Goal: Information Seeking & Learning: Learn about a topic

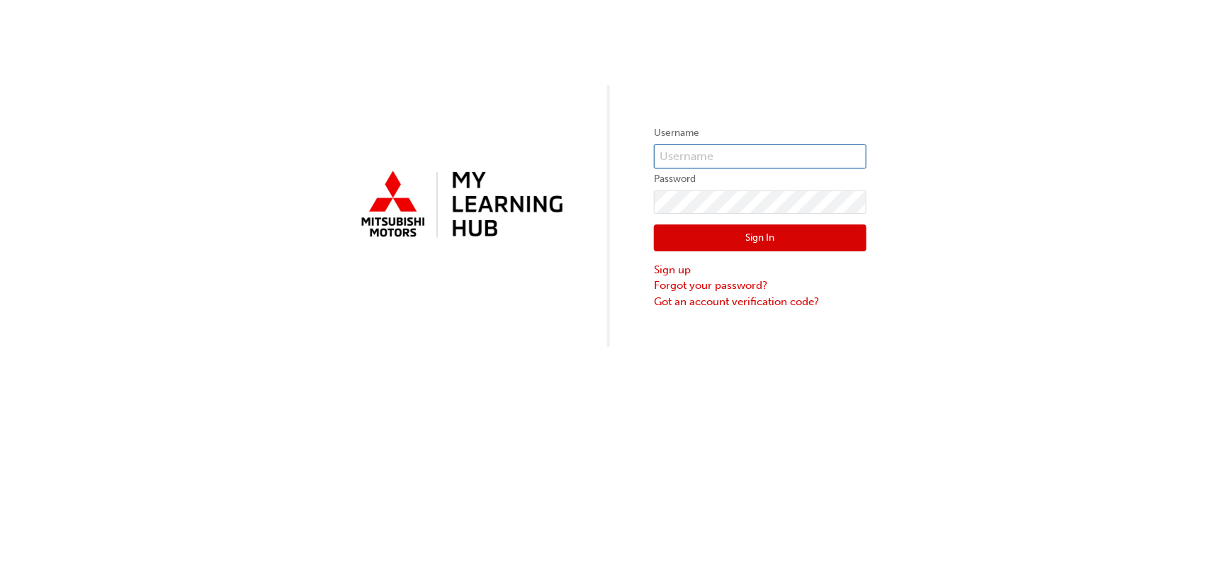
type input "[EMAIL_ADDRESS][DOMAIN_NAME]"
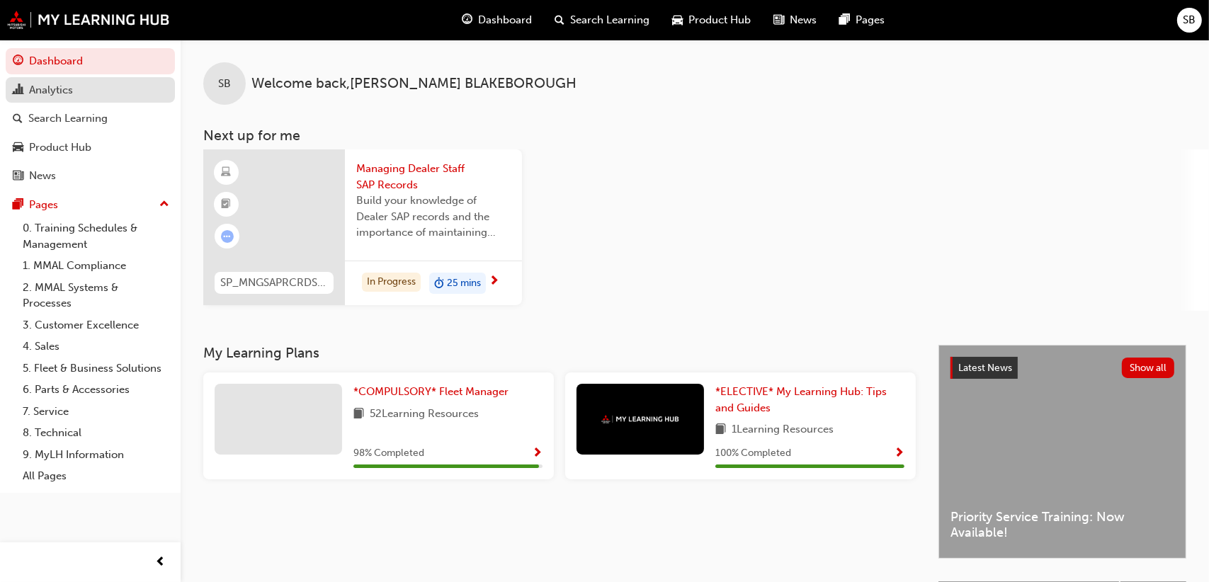
click at [62, 91] on div "Analytics" at bounding box center [51, 90] width 44 height 16
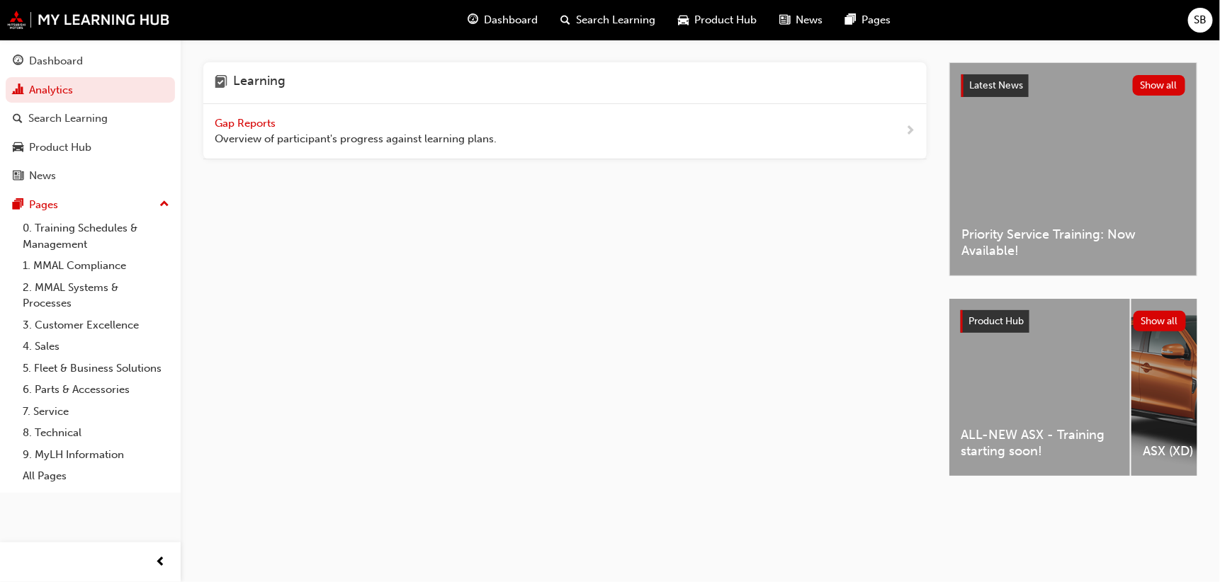
click at [234, 120] on span "Gap Reports" at bounding box center [247, 123] width 64 height 13
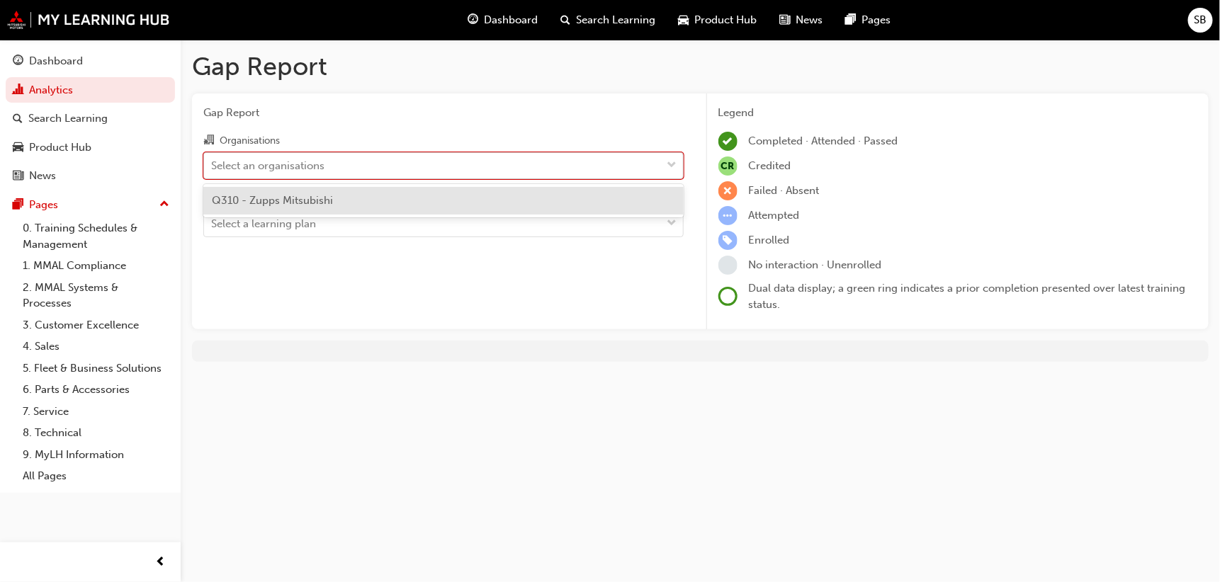
click at [273, 166] on div "Select an organisations" at bounding box center [267, 165] width 113 height 16
click at [213, 166] on input "Organisations option Q310 - Zupps Mitsubishi focused, 1 of 1. 1 result availabl…" at bounding box center [211, 165] width 1 height 12
drag, startPoint x: 268, startPoint y: 199, endPoint x: 274, endPoint y: 203, distance: 7.3
click at [268, 200] on span "Q310 - Zupps Mitsubishi" at bounding box center [272, 200] width 121 height 13
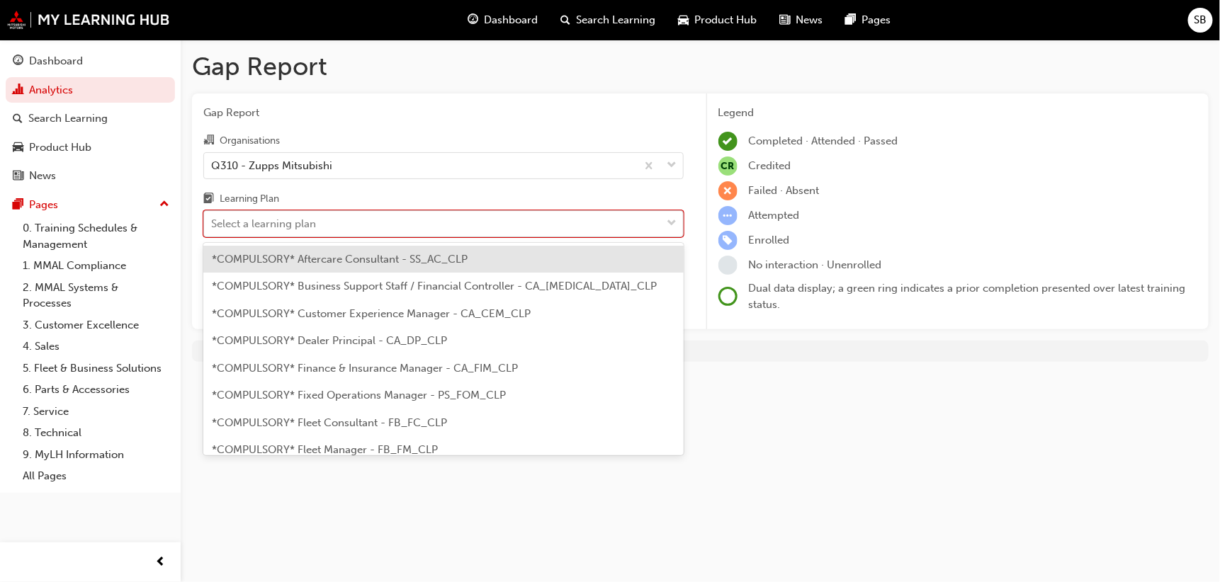
click at [268, 223] on div "Select a learning plan" at bounding box center [263, 224] width 105 height 16
click at [213, 223] on input "Learning Plan option *COMPULSORY* Aftercare Consultant - SS_AC_CLP focused, 1 o…" at bounding box center [211, 223] width 1 height 12
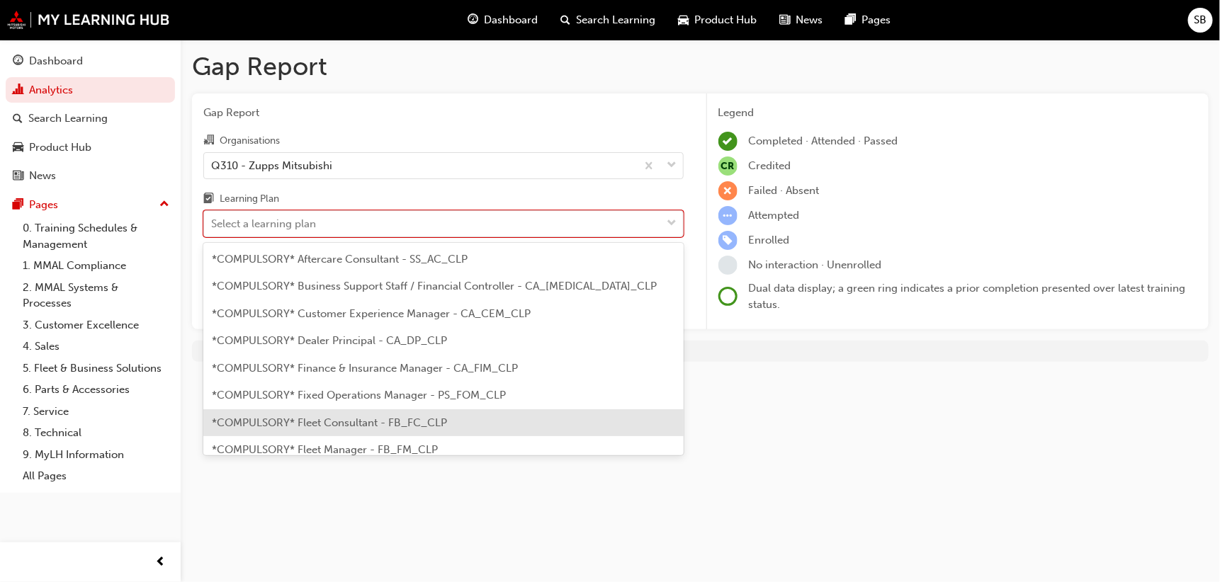
drag, startPoint x: 322, startPoint y: 437, endPoint x: 313, endPoint y: 430, distance: 11.1
click at [313, 430] on div "*COMPULSORY* Aftercare Consultant - SS_AC_CLP *COMPULSORY* Business Support Sta…" at bounding box center [443, 349] width 480 height 213
click at [314, 426] on span "*COMPULSORY* Fleet Consultant - FB_FC_CLP" at bounding box center [329, 423] width 235 height 13
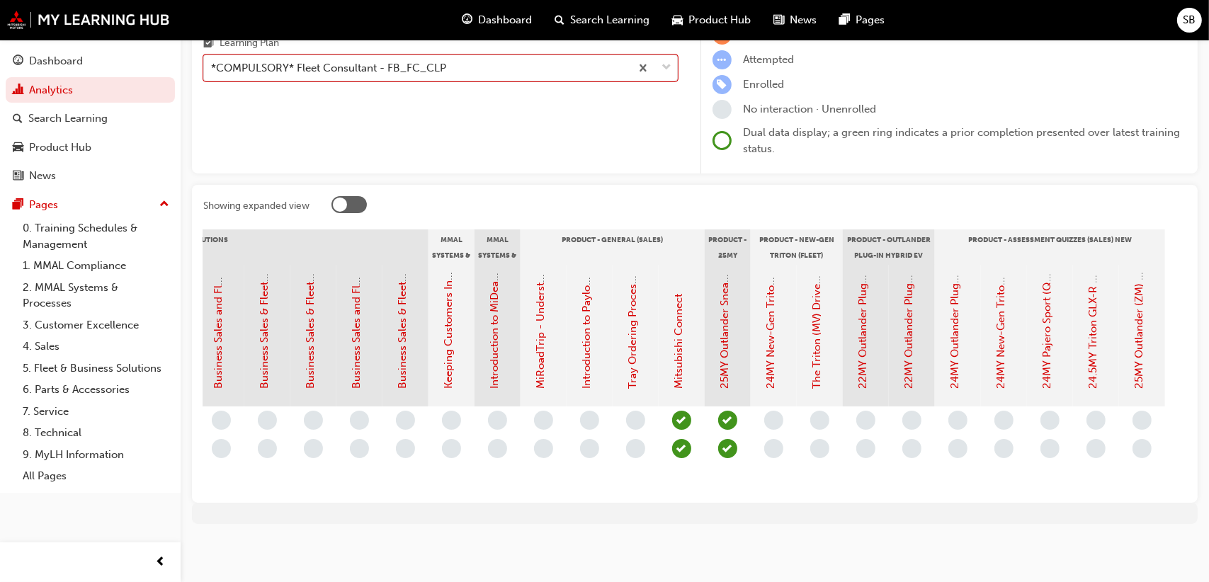
scroll to position [0, 1594]
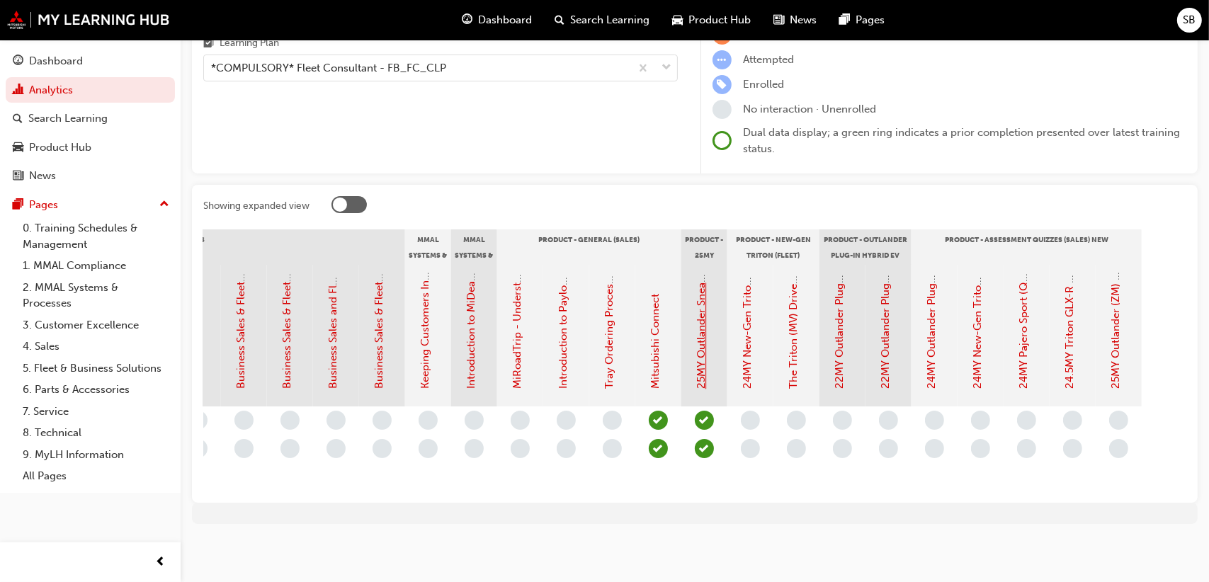
click at [700, 288] on link "25MY Outlander Sneak Peek Video" at bounding box center [702, 305] width 13 height 169
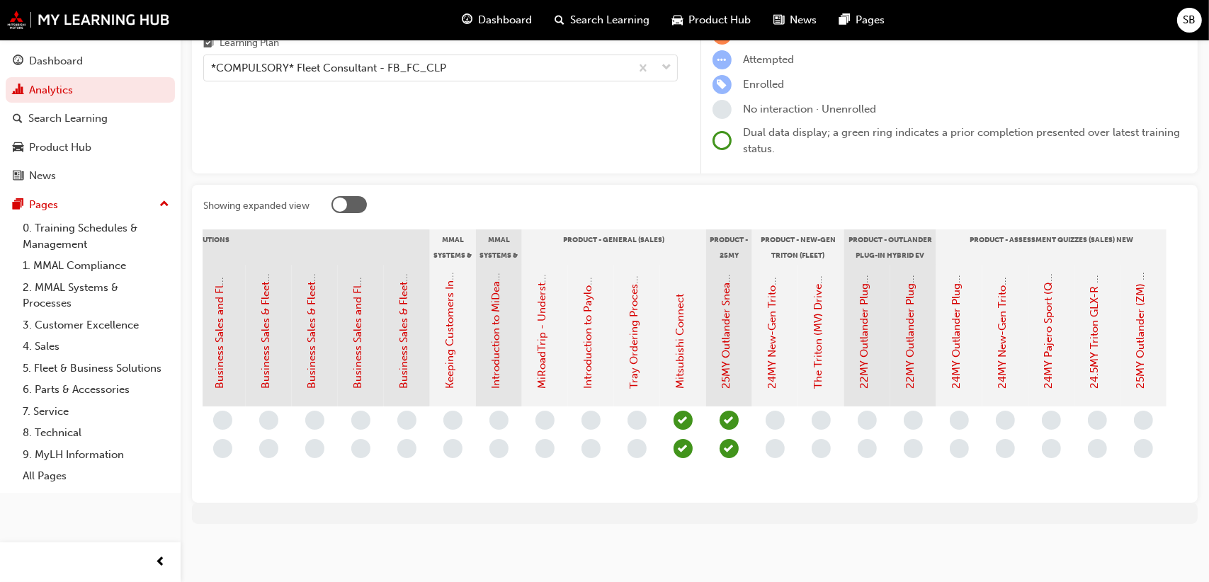
scroll to position [0, 1594]
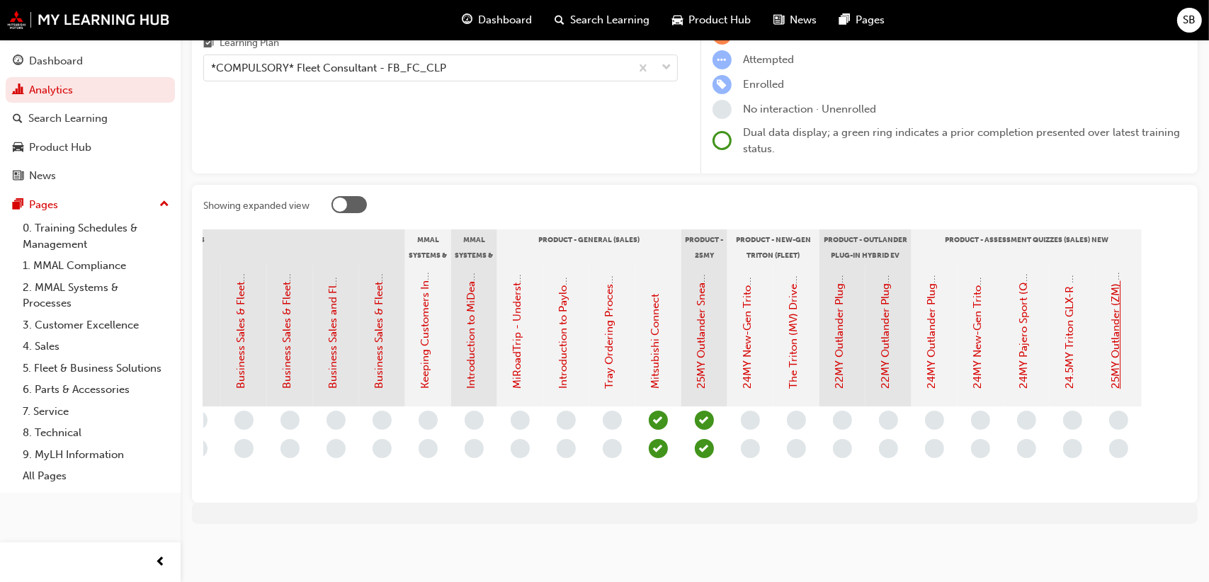
click at [1115, 370] on link "25MY Outlander (ZM) - Product Assessment Quiz" at bounding box center [1116, 268] width 13 height 242
click at [701, 332] on link "25MY Outlander Sneak Peek Video" at bounding box center [702, 305] width 13 height 169
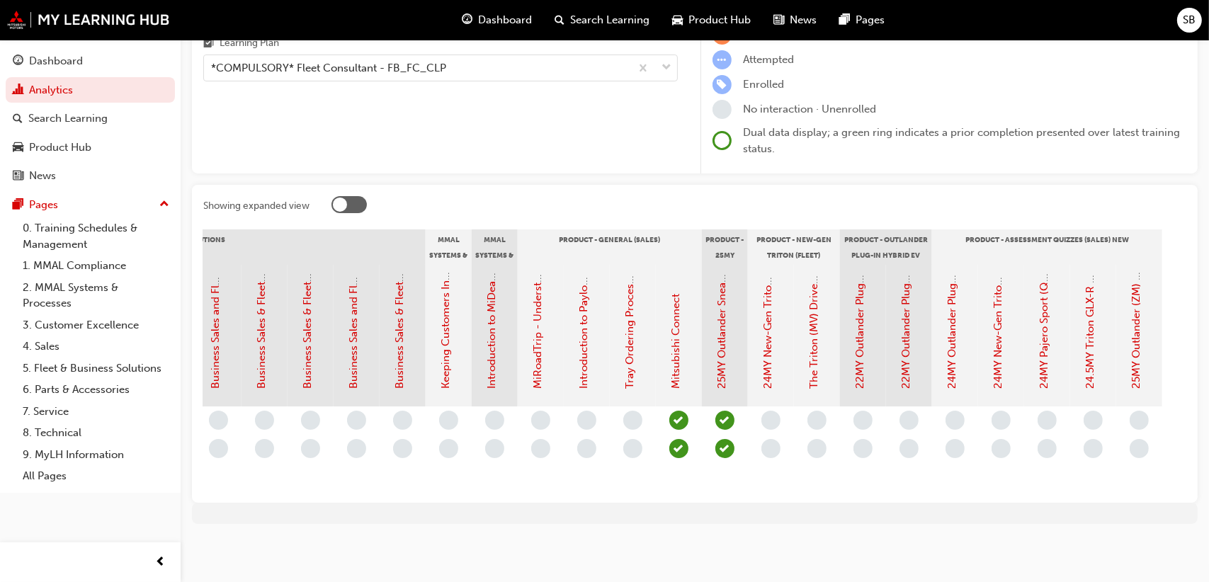
scroll to position [0, 1594]
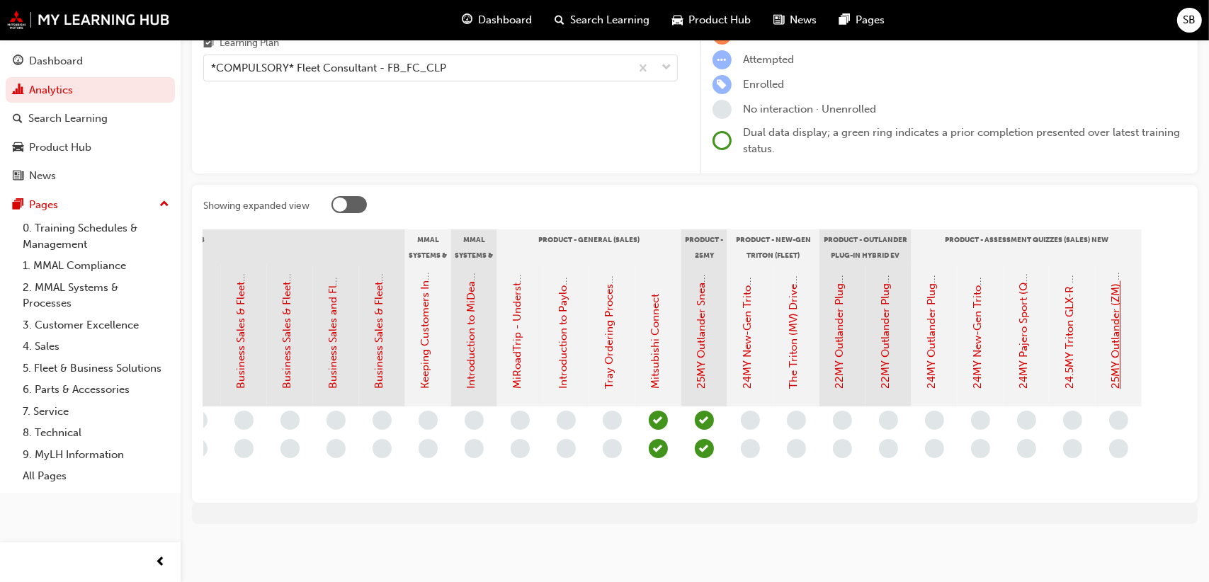
click at [1115, 358] on link "25MY Outlander (ZM) - Product Assessment Quiz" at bounding box center [1116, 268] width 13 height 242
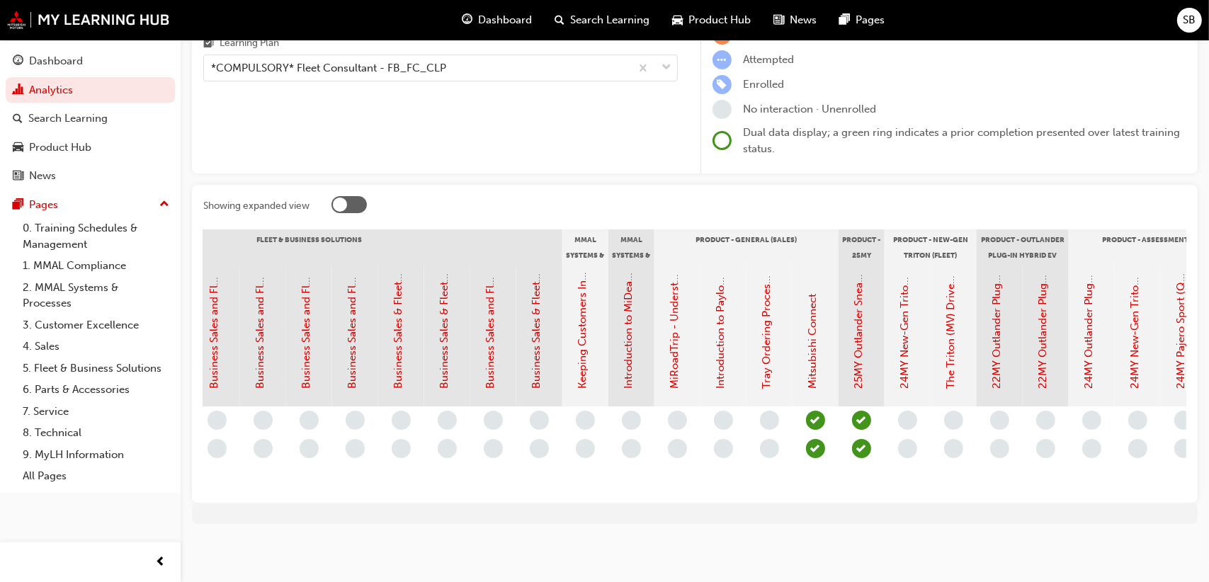
scroll to position [0, 1594]
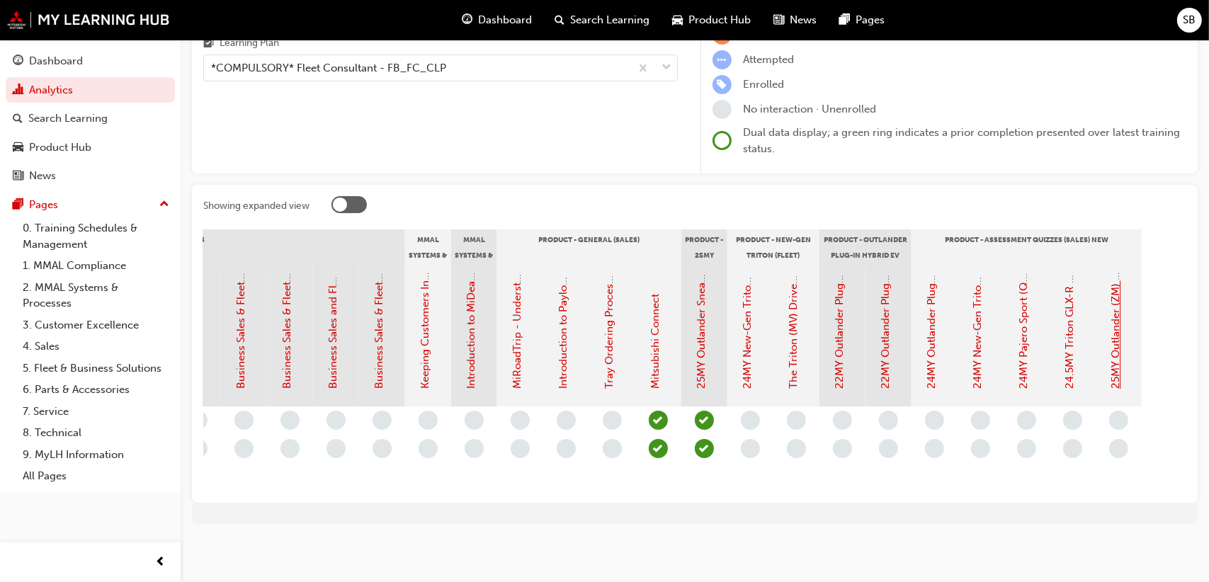
click at [1119, 334] on link "25MY Outlander (ZM) - Product Assessment Quiz" at bounding box center [1116, 268] width 13 height 242
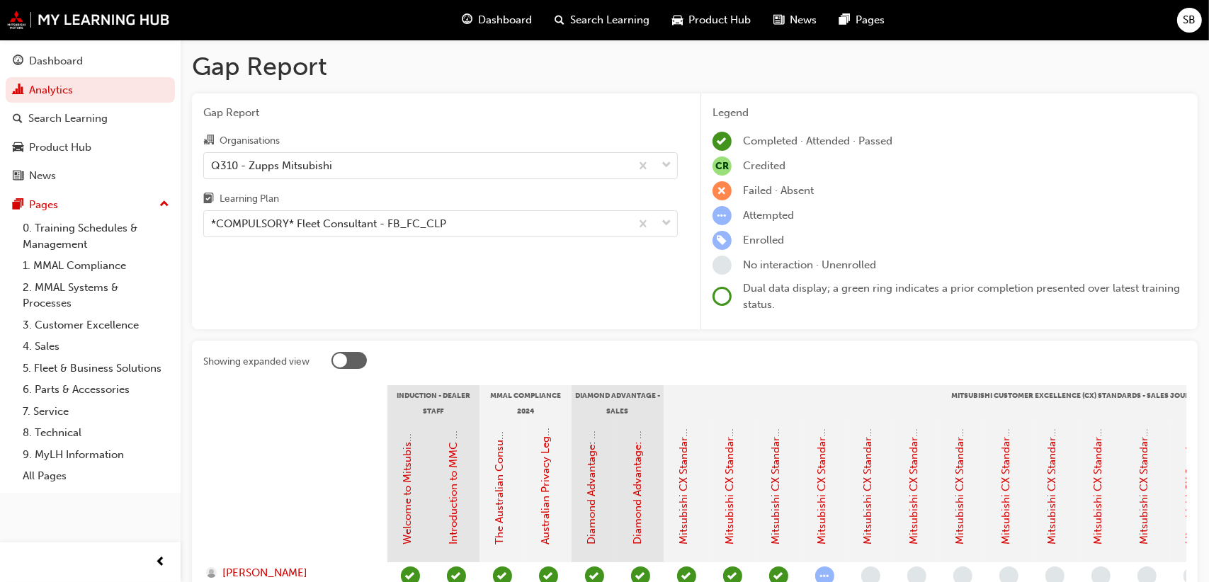
scroll to position [166, 0]
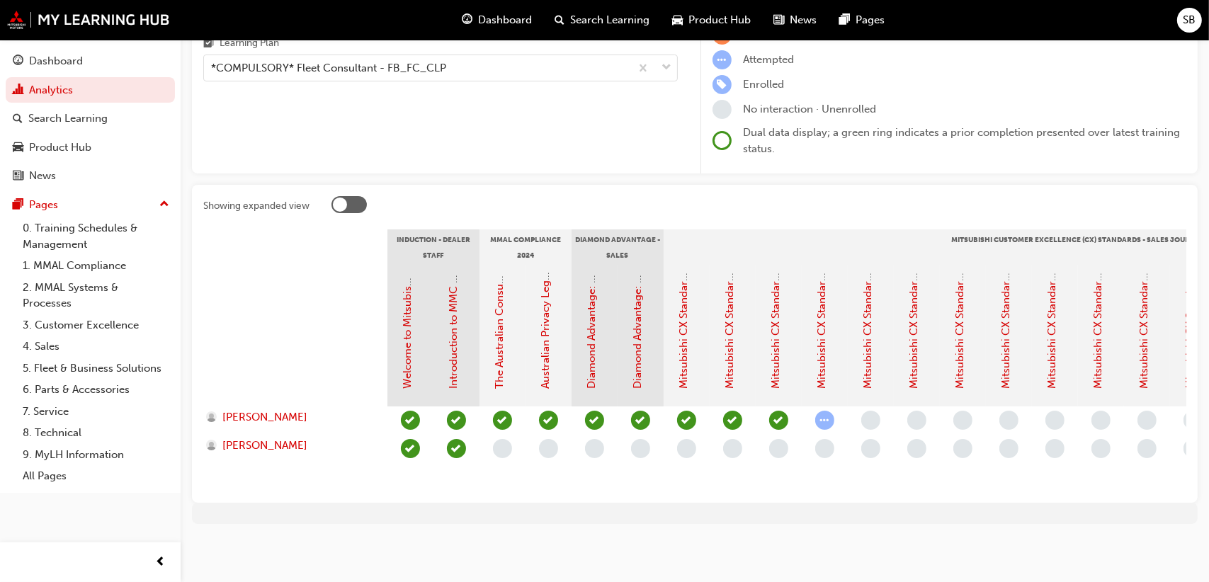
click at [358, 196] on div at bounding box center [349, 204] width 35 height 17
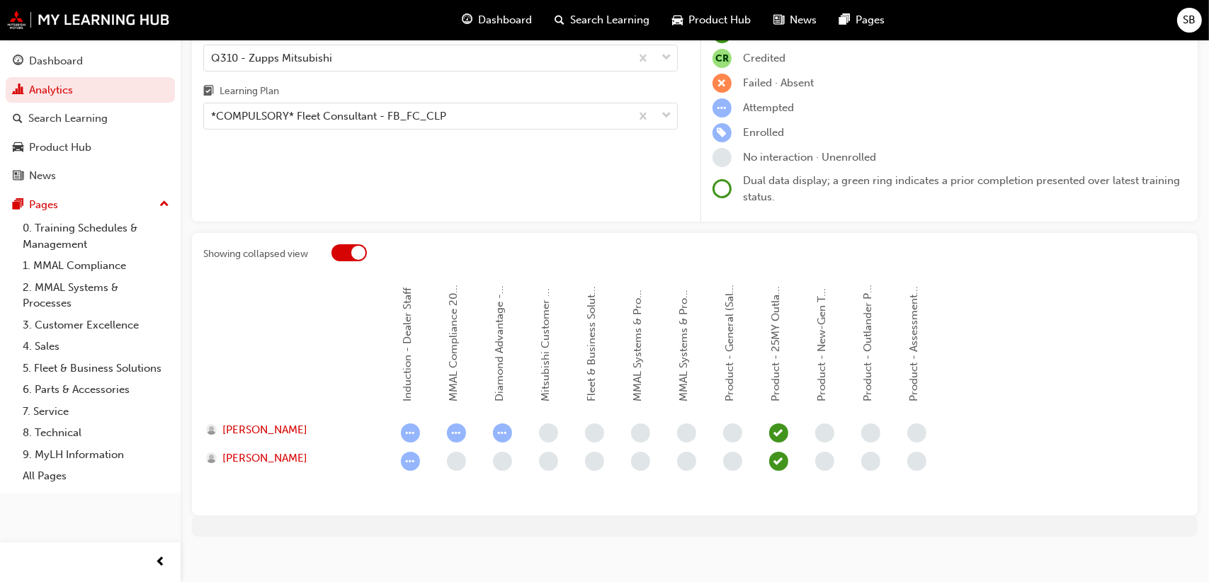
scroll to position [119, 0]
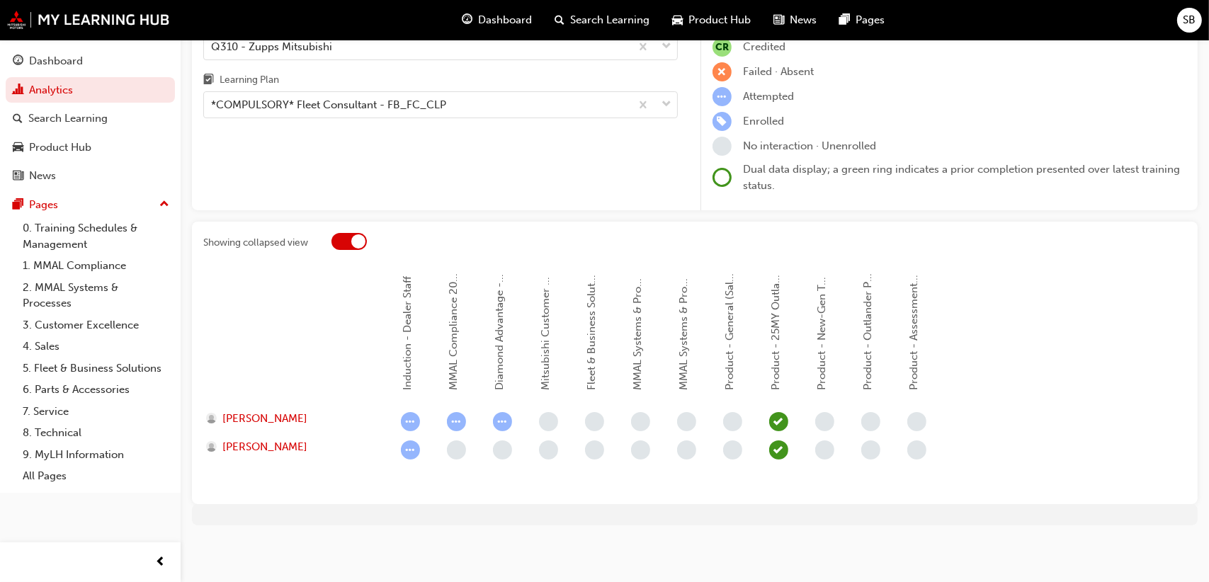
click at [340, 239] on div at bounding box center [349, 241] width 35 height 17
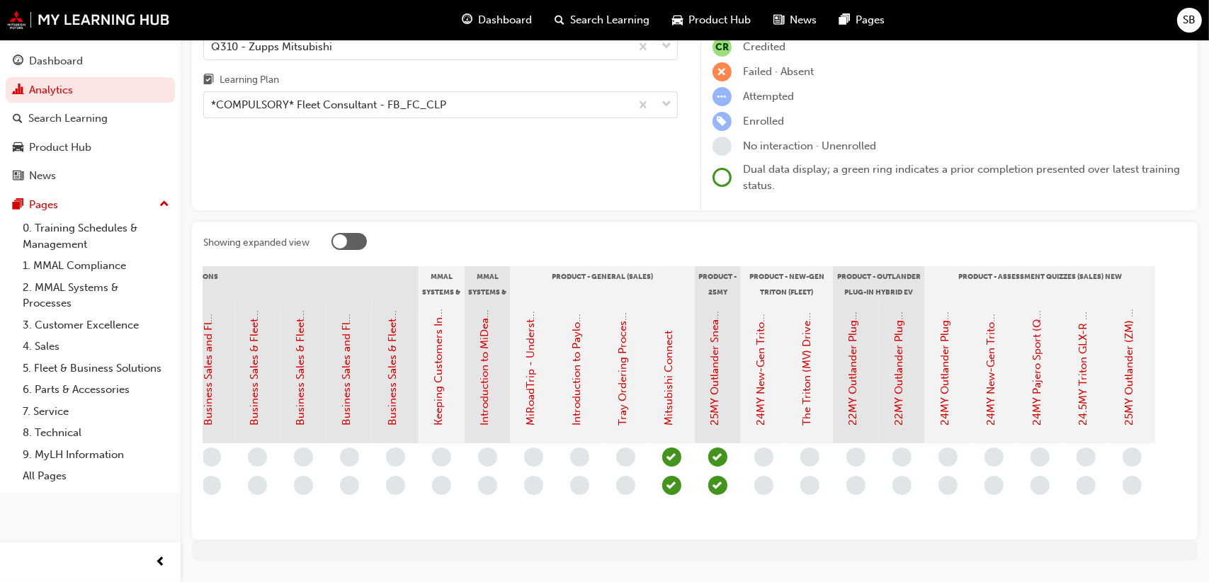
scroll to position [0, 1594]
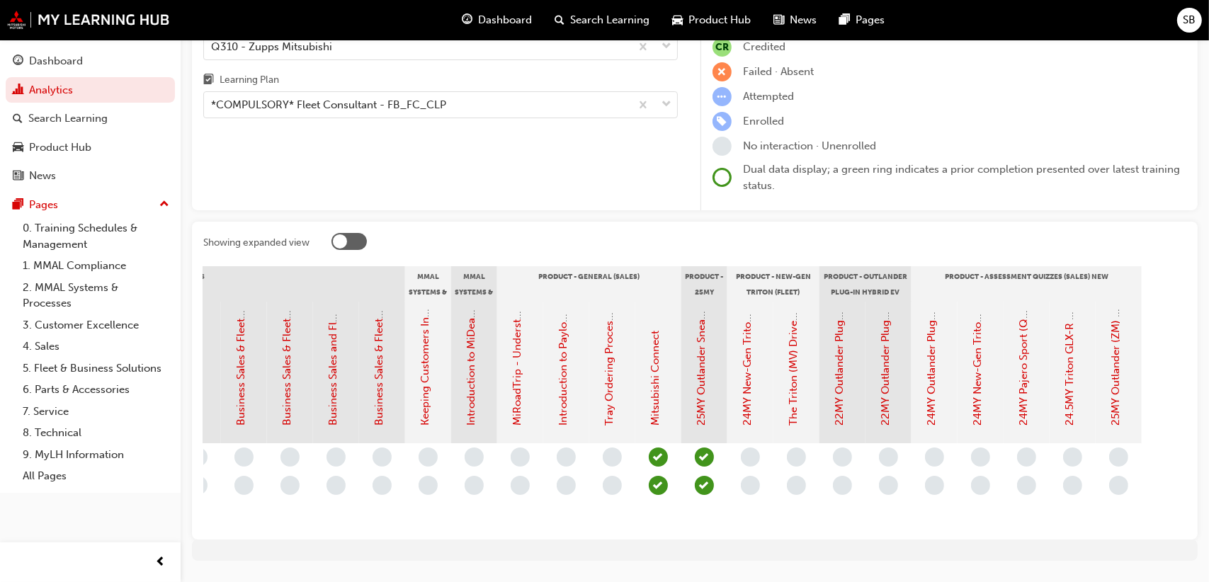
click at [354, 236] on div at bounding box center [349, 241] width 35 height 17
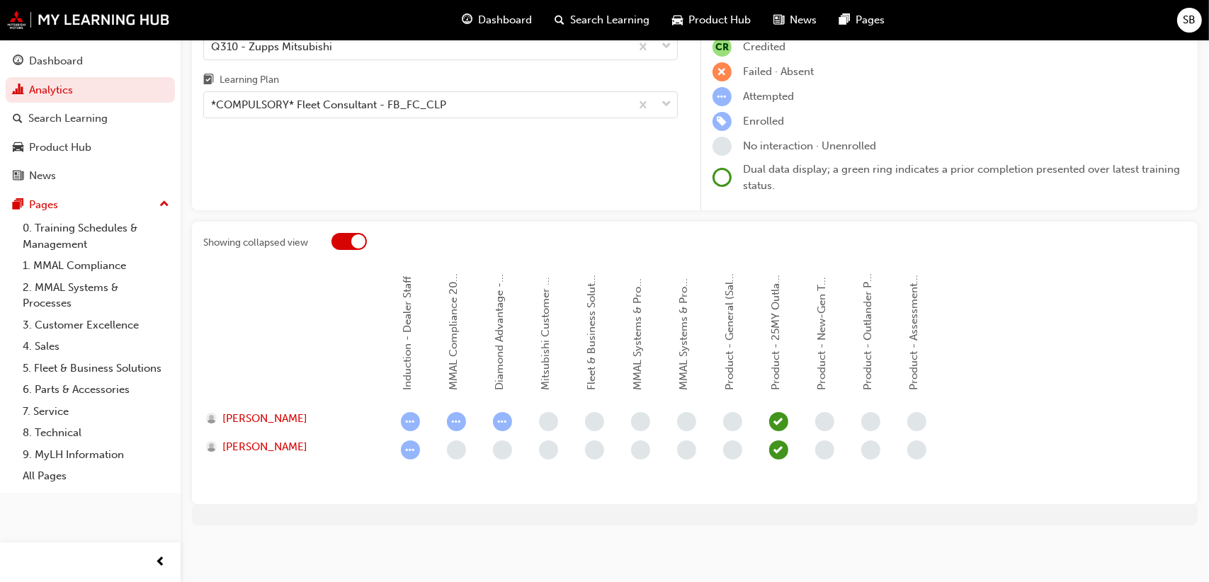
scroll to position [0, 0]
click at [358, 237] on div at bounding box center [358, 241] width 14 height 14
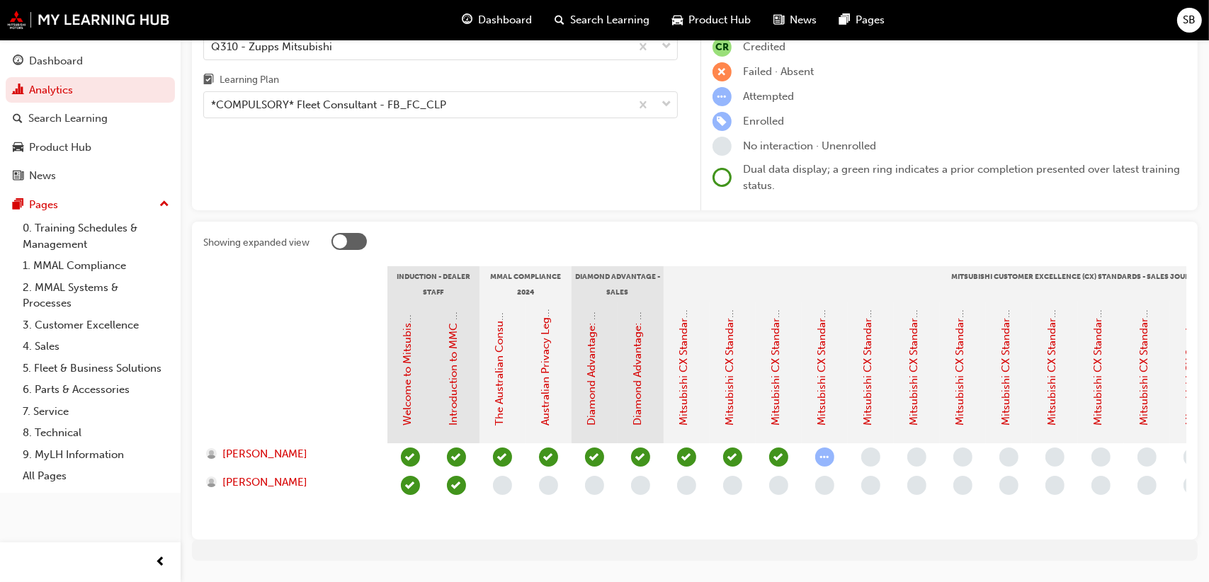
click at [349, 238] on div at bounding box center [349, 241] width 35 height 17
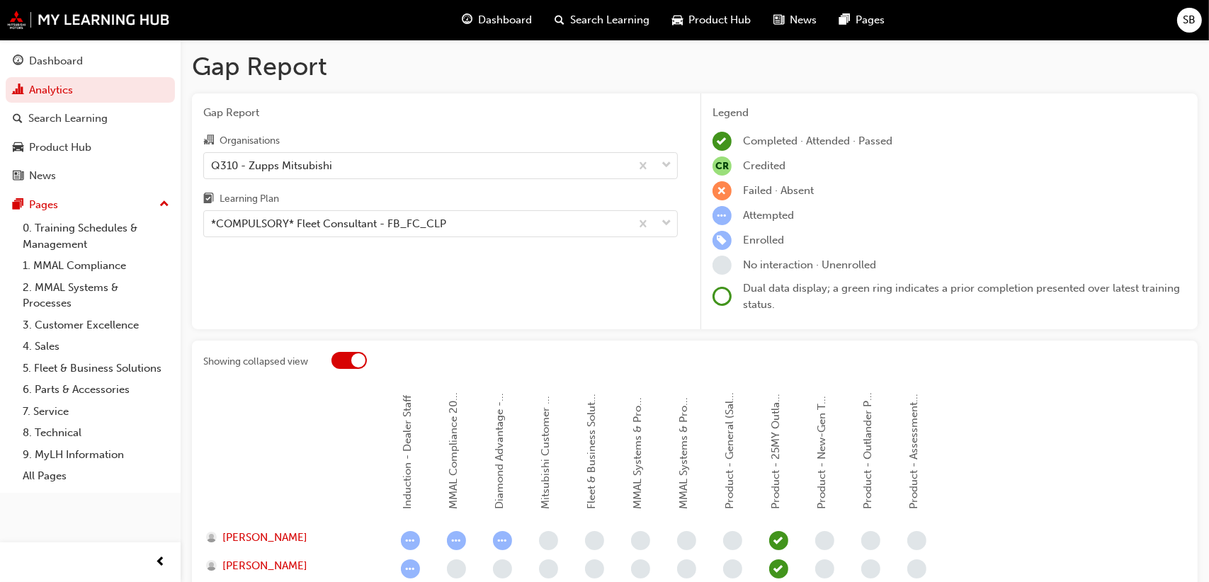
drag, startPoint x: 741, startPoint y: 402, endPoint x: 769, endPoint y: 410, distance: 29.4
click at [746, 402] on div "Induction - Dealer Staff MMAL Compliance 2024 Diamond Advantage - Sales Mitsubi…" at bounding box center [686, 456] width 599 height 142
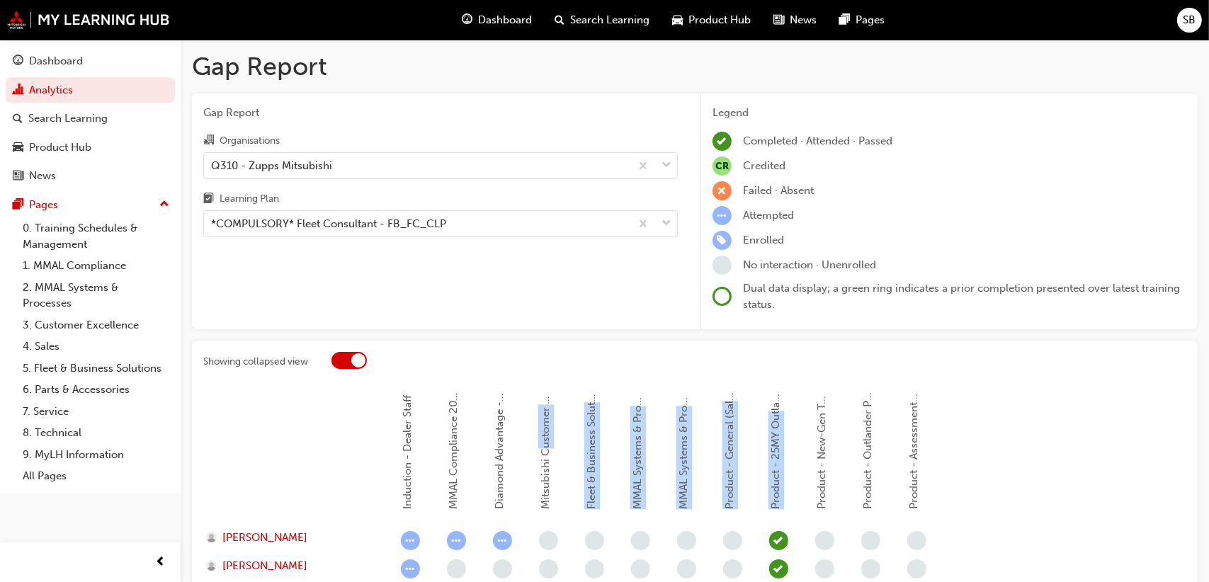
drag, startPoint x: 759, startPoint y: 419, endPoint x: 552, endPoint y: 451, distance: 209.3
click at [552, 451] on div "Induction - Dealer Staff MMAL Compliance 2024 Diamond Advantage - Sales Mitsubi…" at bounding box center [686, 456] width 599 height 142
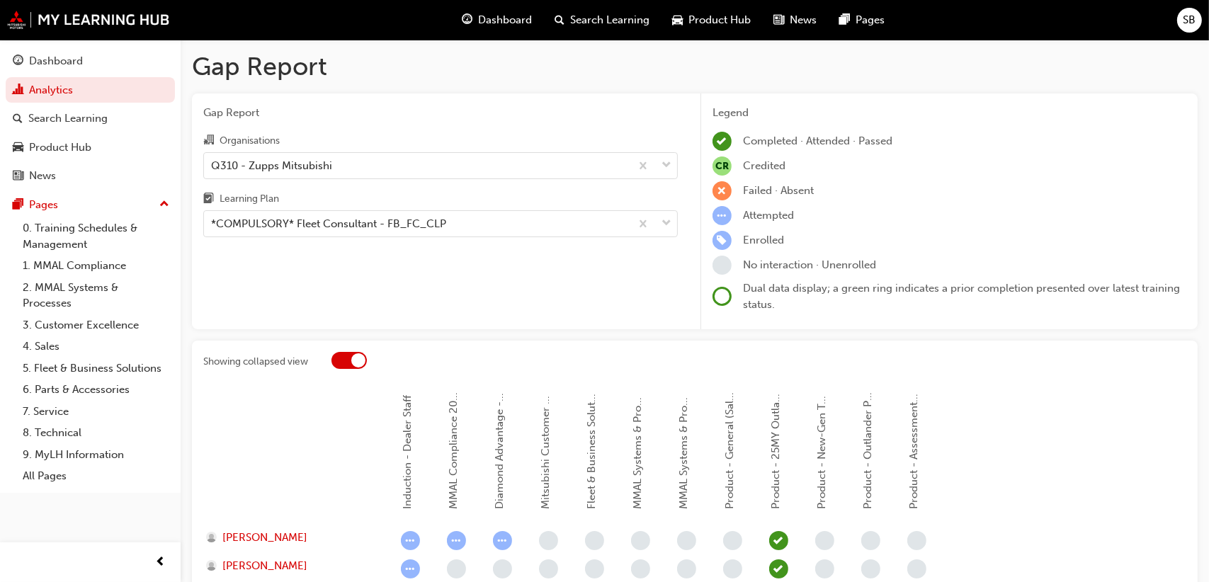
click at [868, 486] on span "Product - Outlander Plug-in Hybrid EV (Sales)" at bounding box center [868, 397] width 13 height 225
click at [350, 366] on div at bounding box center [349, 360] width 35 height 17
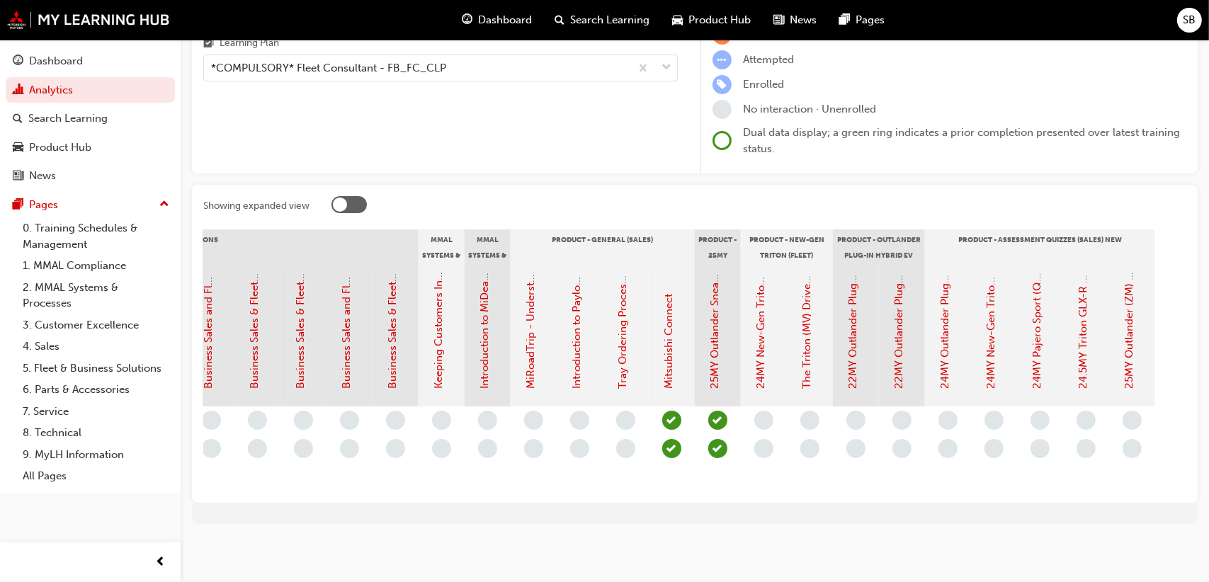
scroll to position [0, 1594]
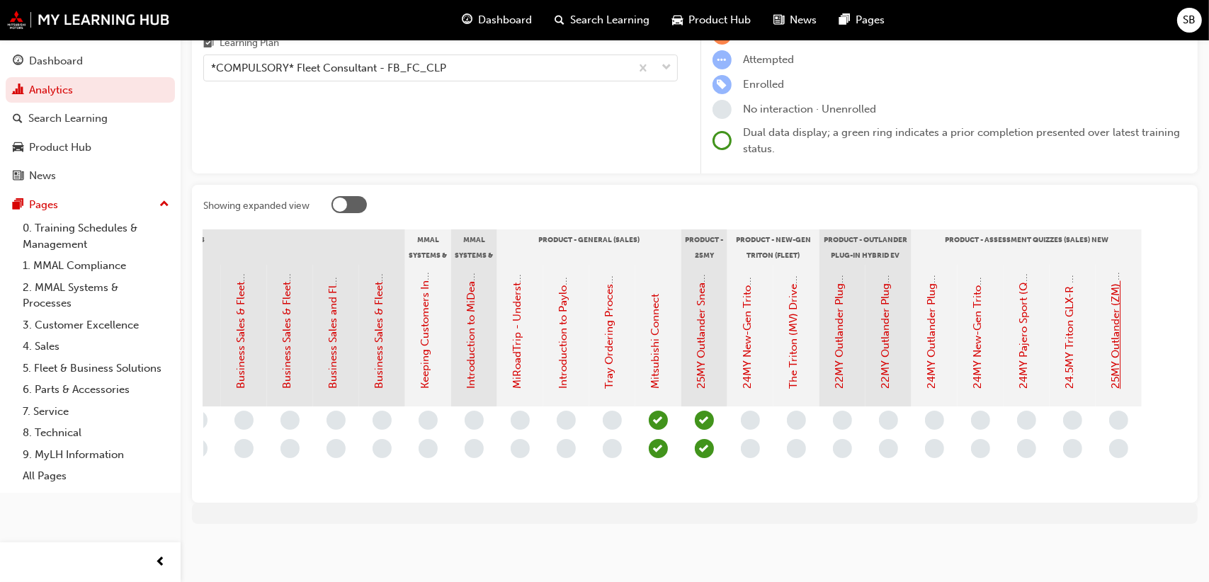
click at [1115, 358] on link "25MY Outlander (ZM) - Product Assessment Quiz" at bounding box center [1116, 268] width 13 height 242
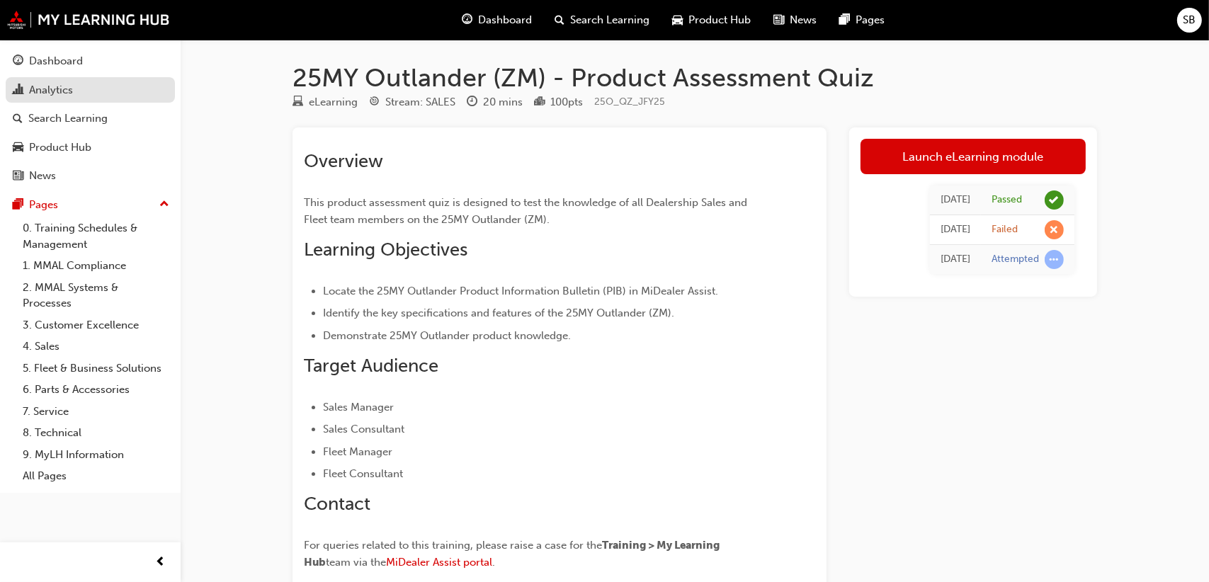
drag, startPoint x: 69, startPoint y: 55, endPoint x: 130, endPoint y: 77, distance: 64.5
click at [69, 56] on div "Dashboard" at bounding box center [56, 61] width 54 height 16
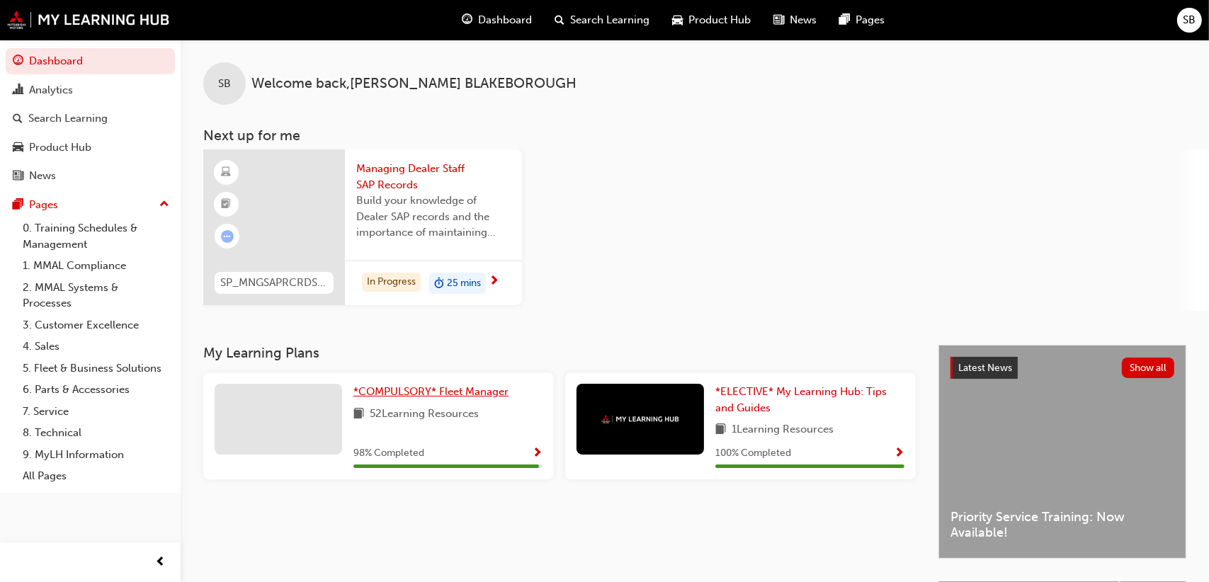
click at [448, 391] on span "*COMPULSORY* Fleet Manager" at bounding box center [430, 391] width 155 height 13
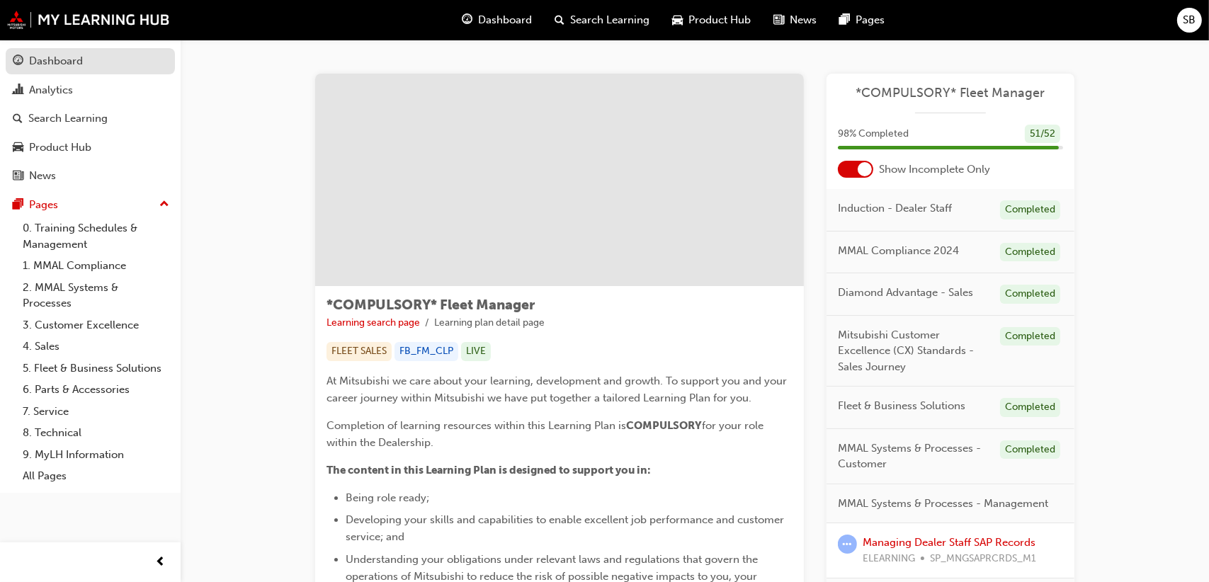
click at [57, 63] on div "Dashboard" at bounding box center [56, 61] width 54 height 16
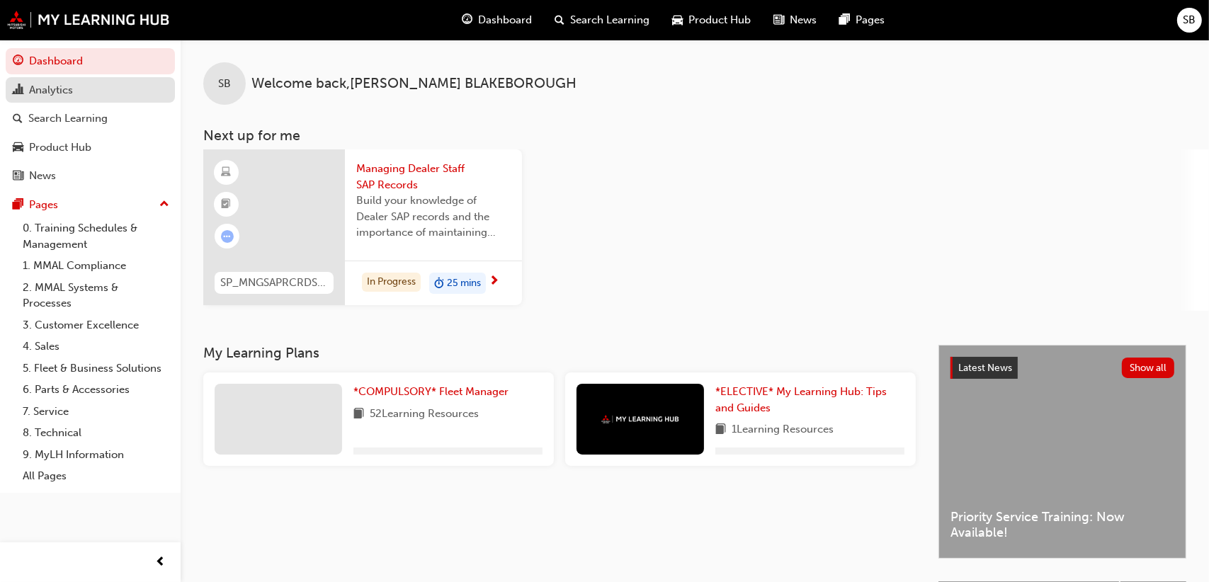
click at [44, 90] on div "Analytics" at bounding box center [51, 90] width 44 height 16
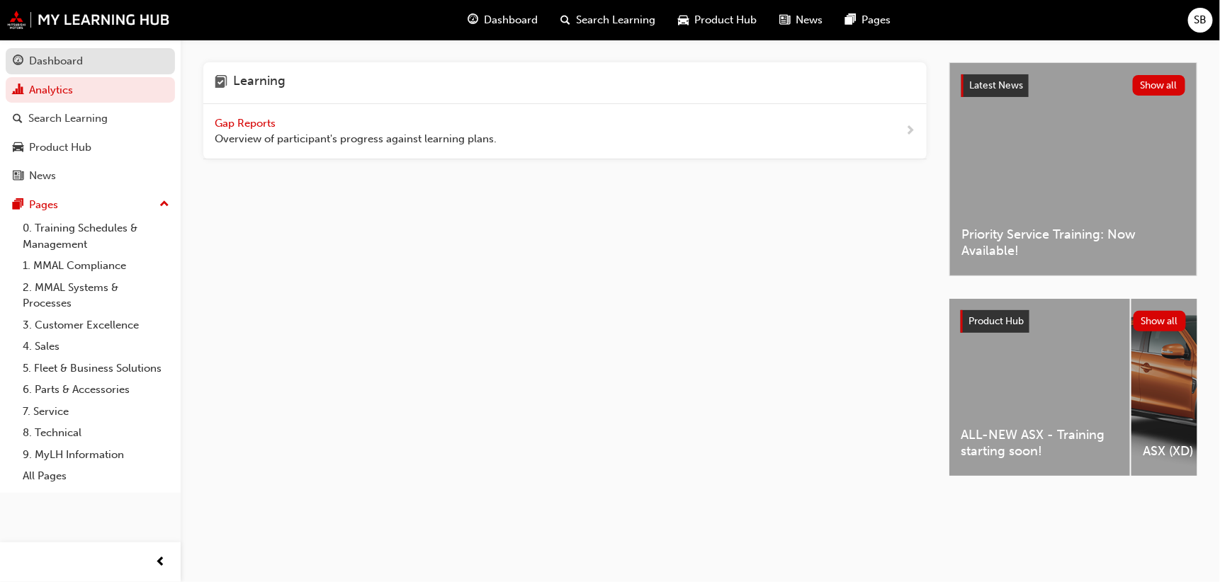
click at [55, 56] on div "Dashboard" at bounding box center [56, 61] width 54 height 16
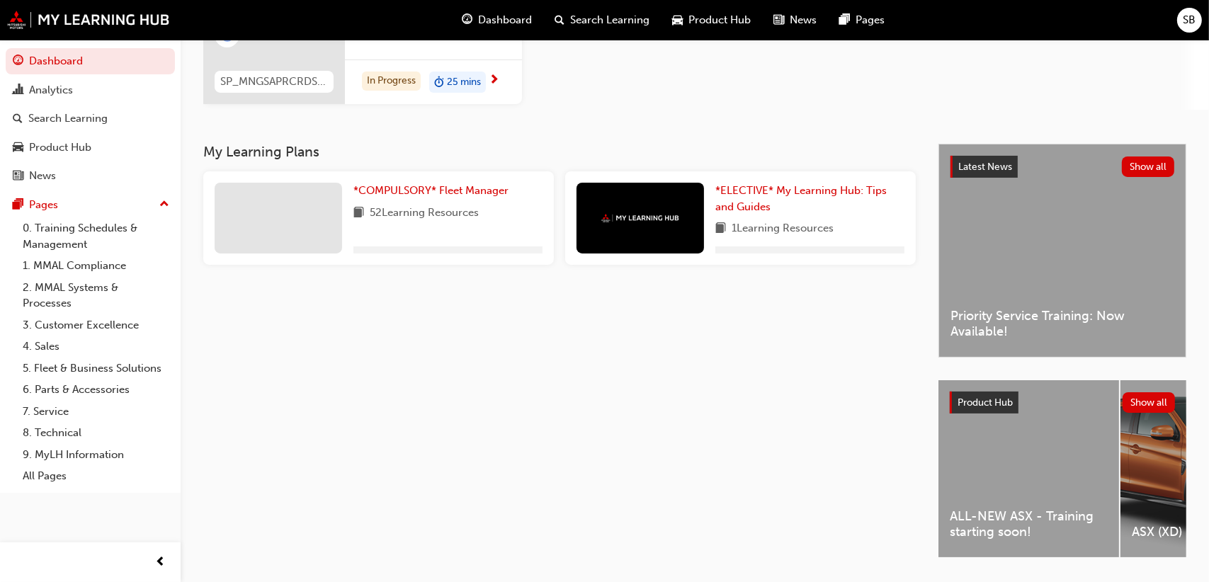
scroll to position [240, 0]
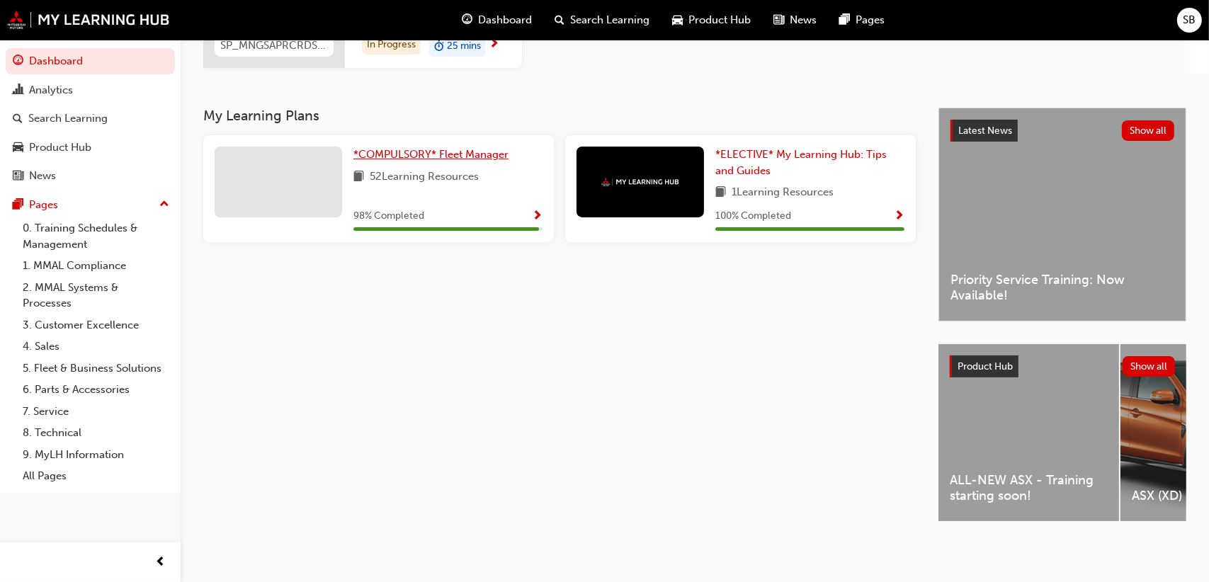
click at [446, 148] on span "*COMPULSORY* Fleet Manager" at bounding box center [430, 154] width 155 height 13
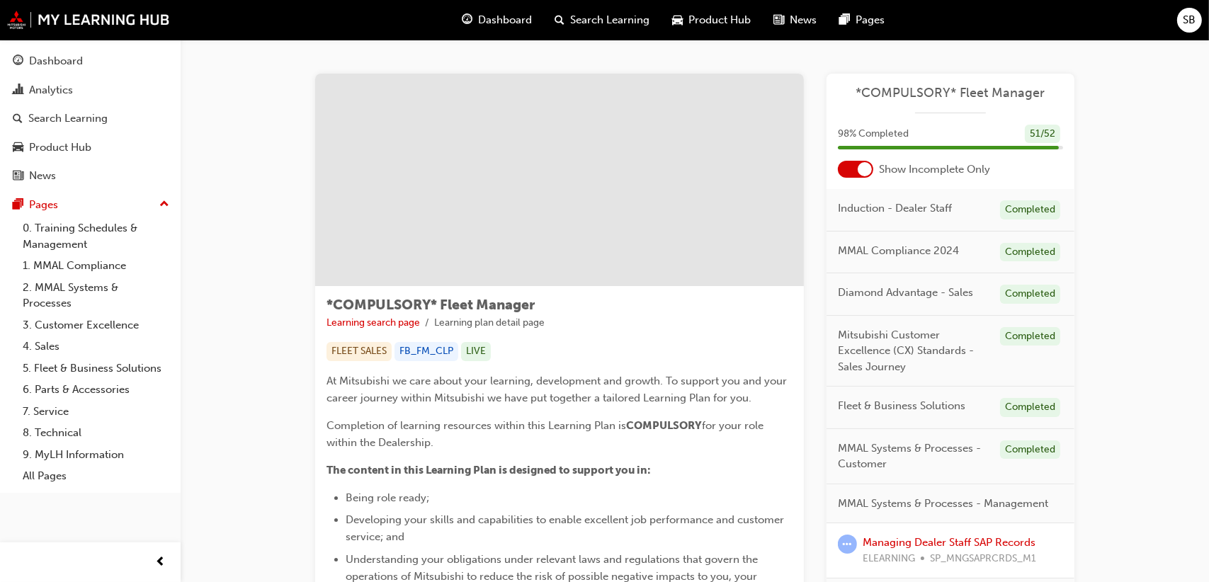
click at [854, 171] on div at bounding box center [855, 169] width 35 height 17
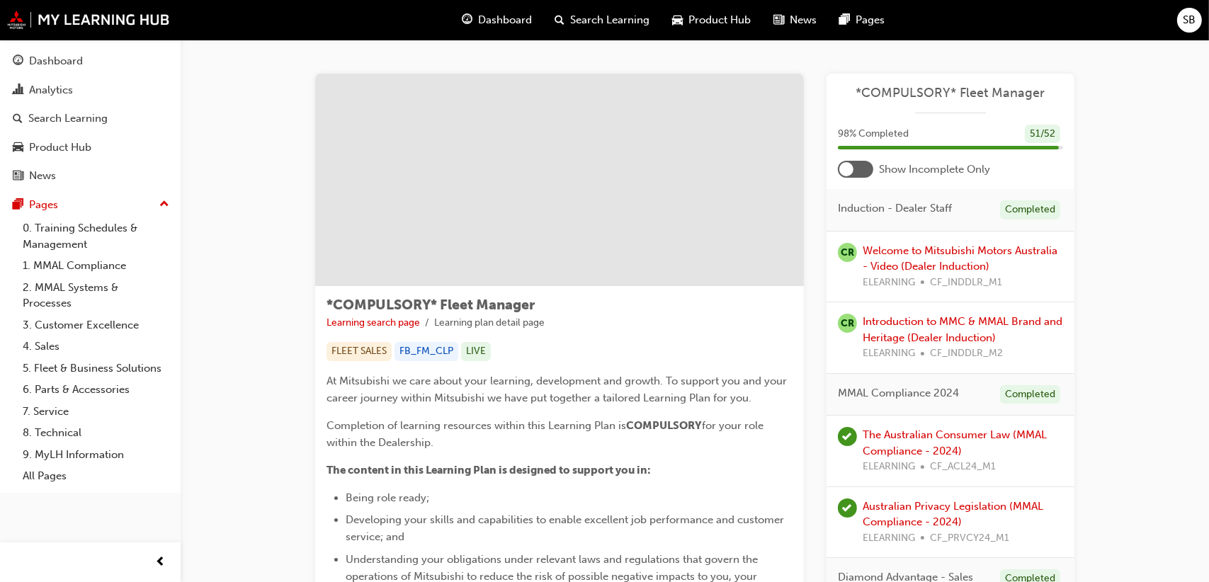
click at [854, 169] on div at bounding box center [846, 169] width 14 height 14
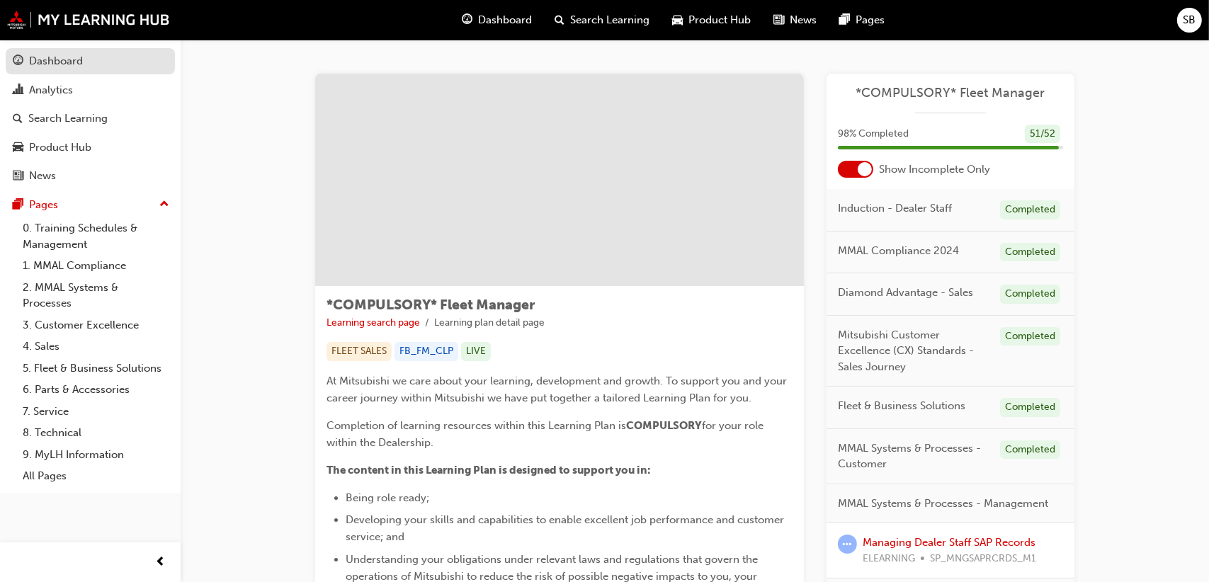
click at [50, 62] on div "Dashboard" at bounding box center [56, 61] width 54 height 16
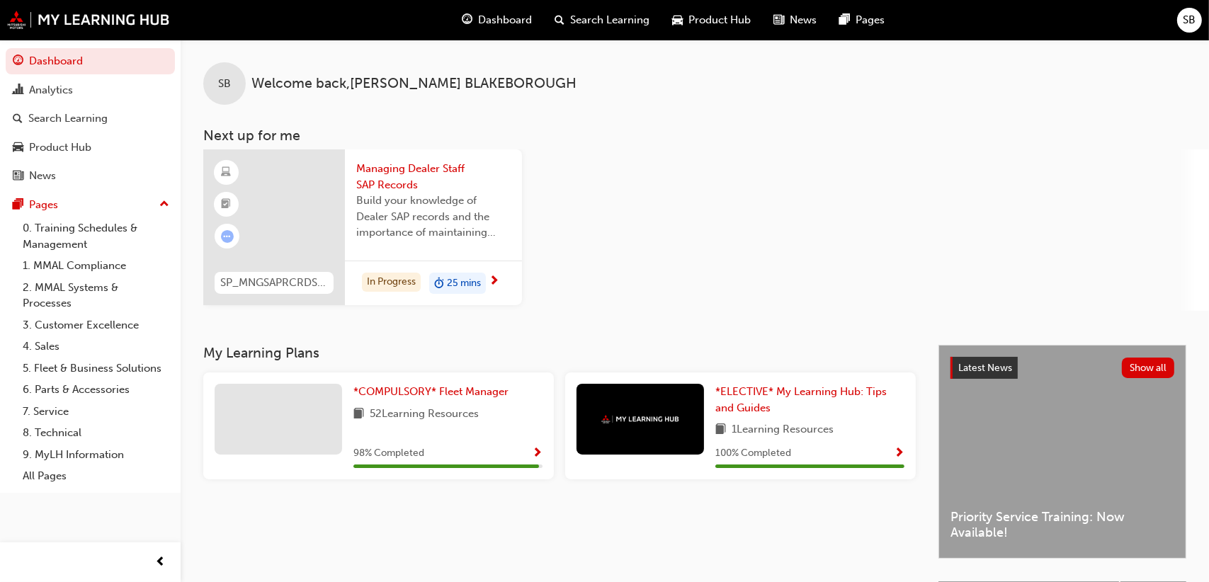
click at [396, 176] on span "Managing Dealer Staff SAP Records" at bounding box center [433, 177] width 154 height 32
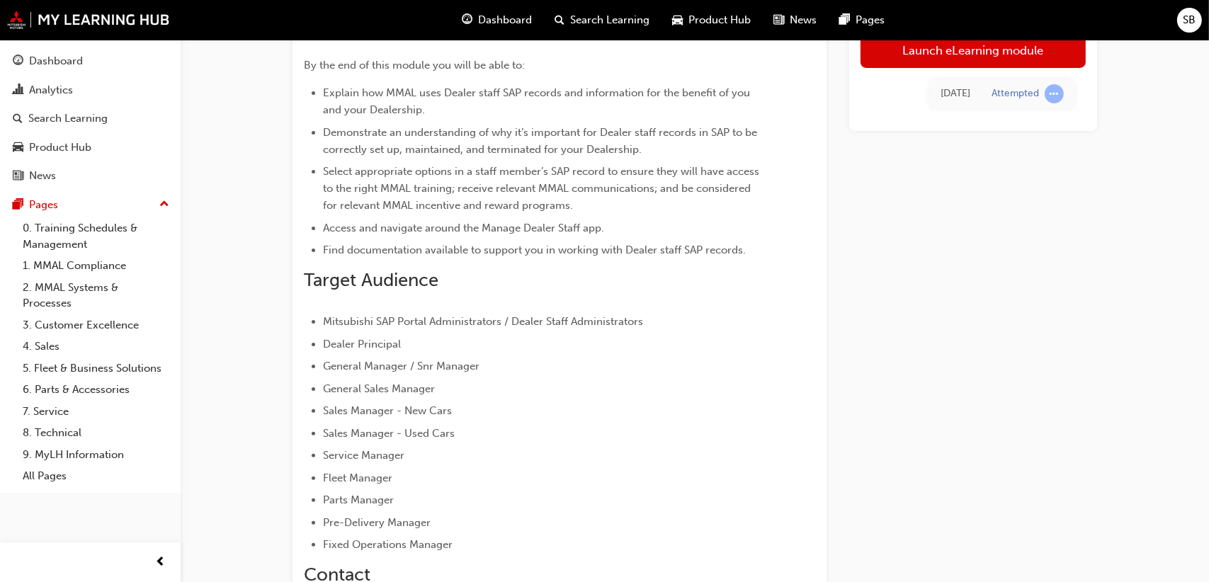
scroll to position [40, 0]
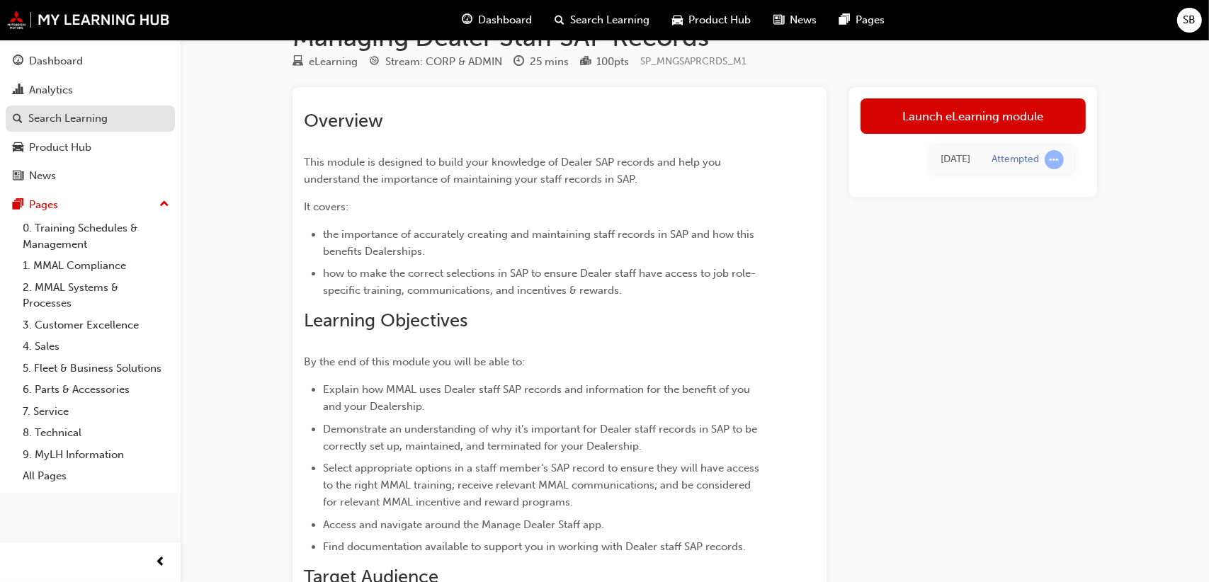
click at [72, 118] on div "Search Learning" at bounding box center [67, 119] width 79 height 16
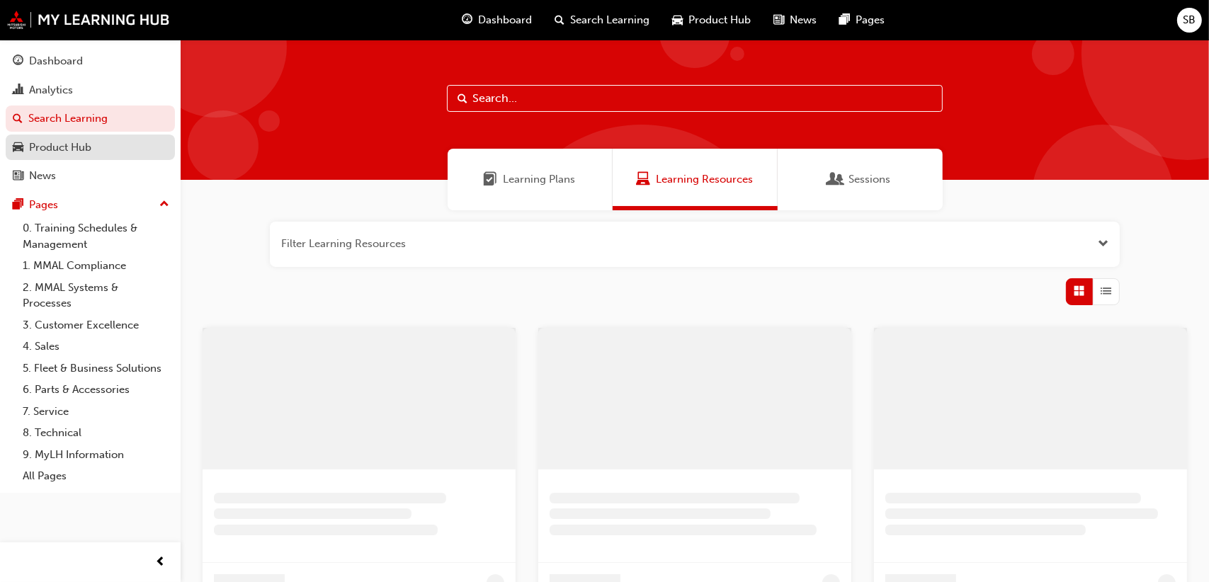
click at [57, 141] on div "Product Hub" at bounding box center [60, 148] width 62 height 16
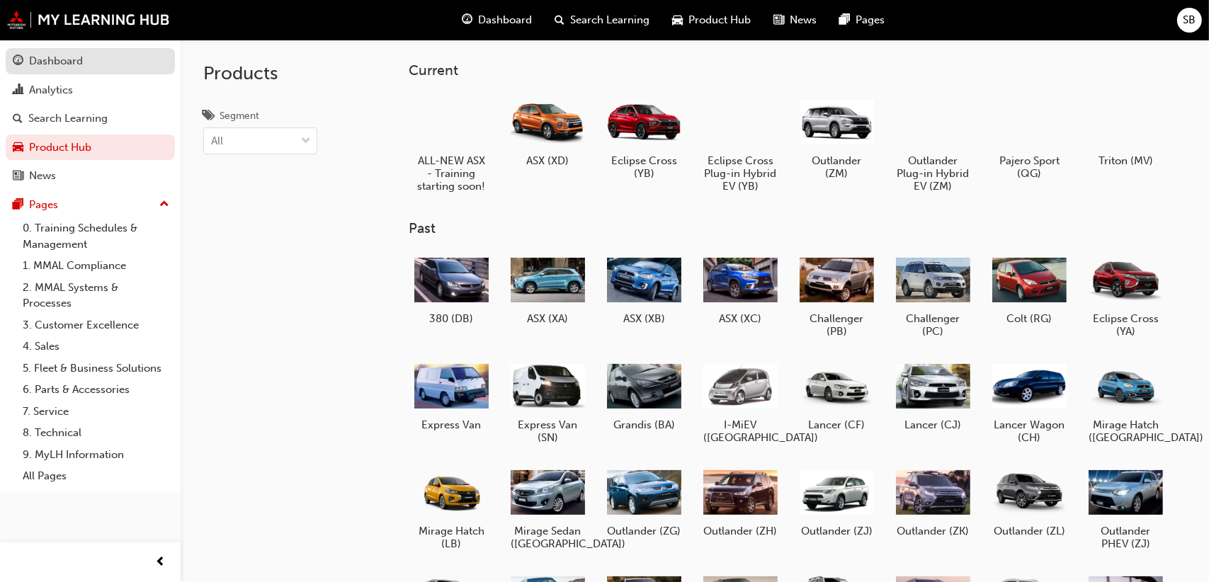
click at [62, 67] on div "Dashboard" at bounding box center [56, 61] width 54 height 16
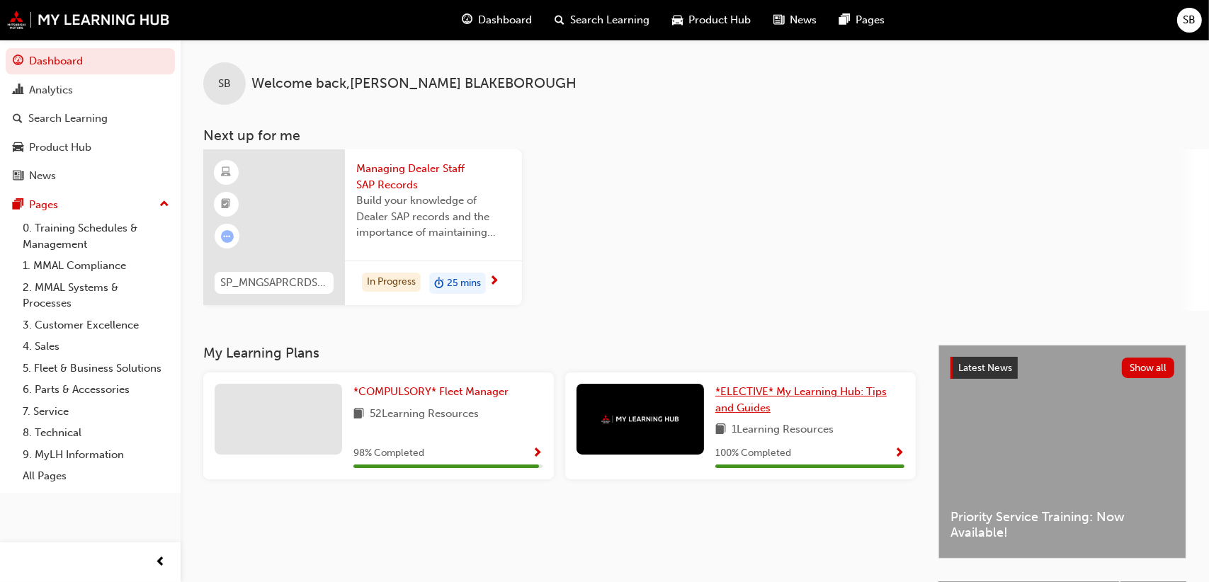
click at [769, 387] on span "*ELECTIVE* My Learning Hub: Tips and Guides" at bounding box center [800, 399] width 171 height 29
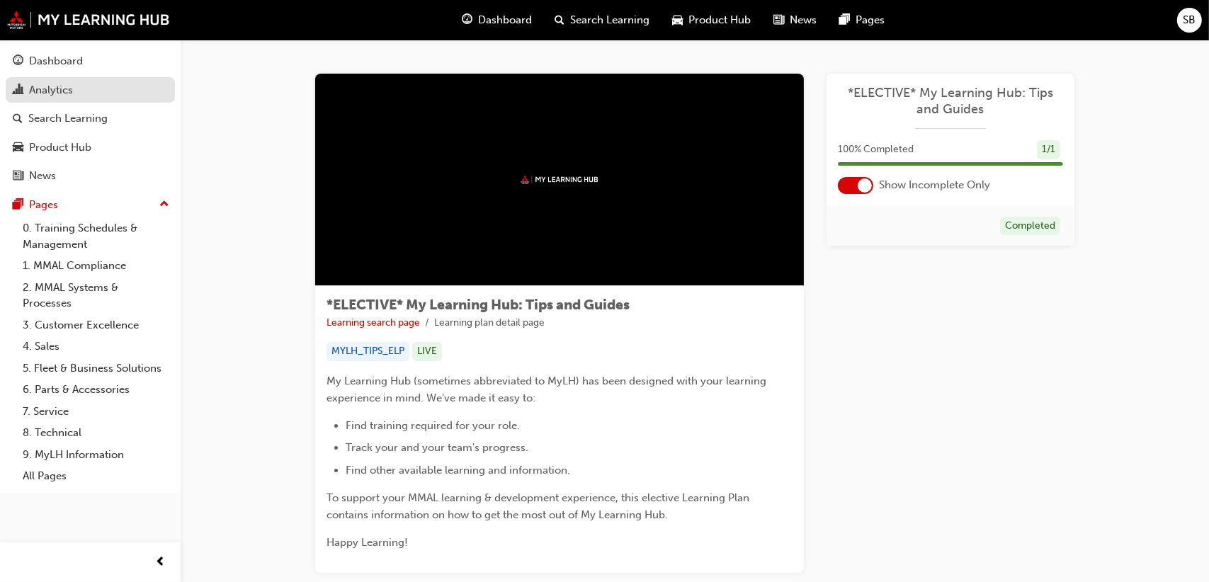
click at [50, 84] on div "Analytics" at bounding box center [51, 90] width 44 height 16
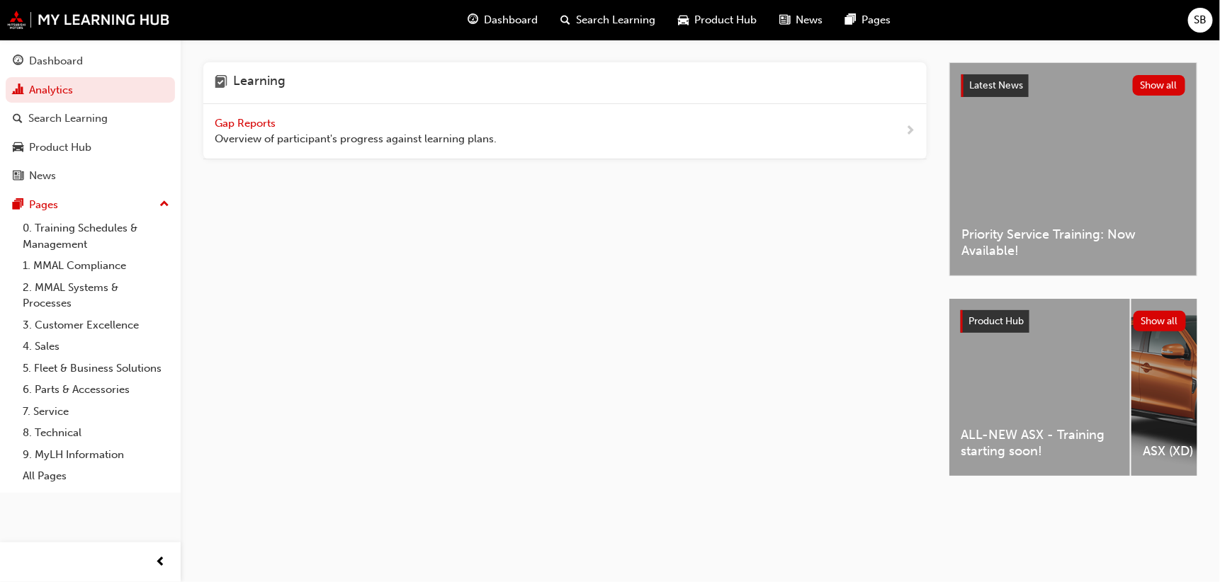
click at [250, 128] on span "Gap Reports" at bounding box center [247, 123] width 64 height 13
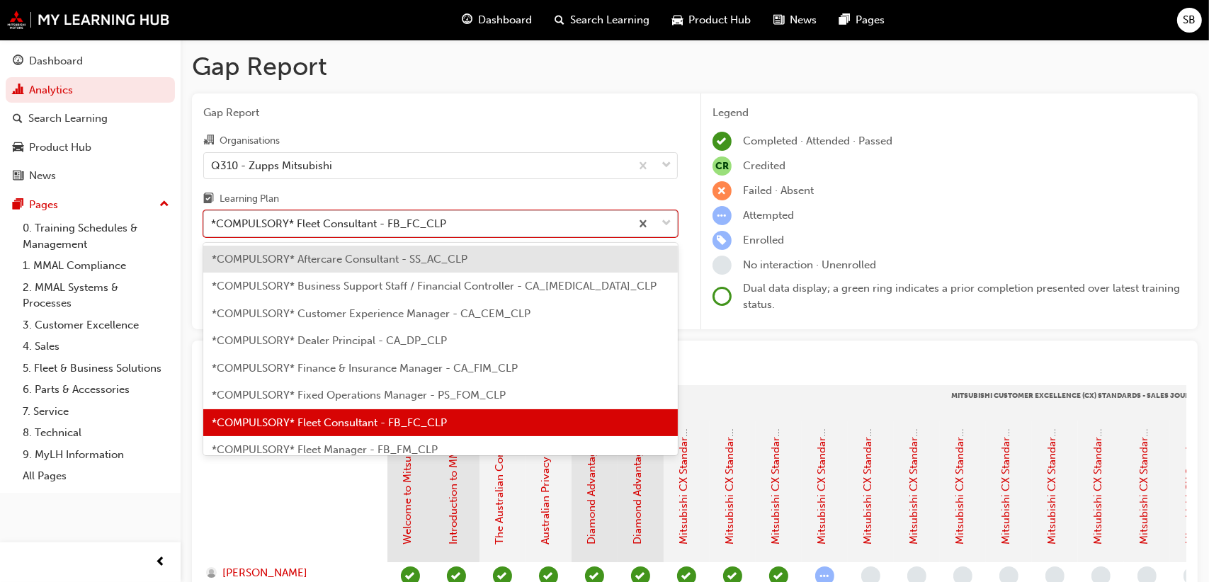
click at [308, 216] on div "*COMPULSORY* Fleet Consultant - FB_FC_CLP" at bounding box center [328, 224] width 235 height 16
click at [213, 217] on input "Learning Plan option *COMPULSORY* Aftercare Consultant - SS_AC_CLP focused, 1 o…" at bounding box center [211, 223] width 1 height 12
click at [307, 216] on div "*COMPULSORY* Fleet Consultant - FB_FC_CLP" at bounding box center [328, 224] width 235 height 16
click at [213, 217] on input "Learning Plan option *COMPULSORY* Aftercare Consultant - SS_AC_CLP focused, 1 o…" at bounding box center [211, 223] width 1 height 12
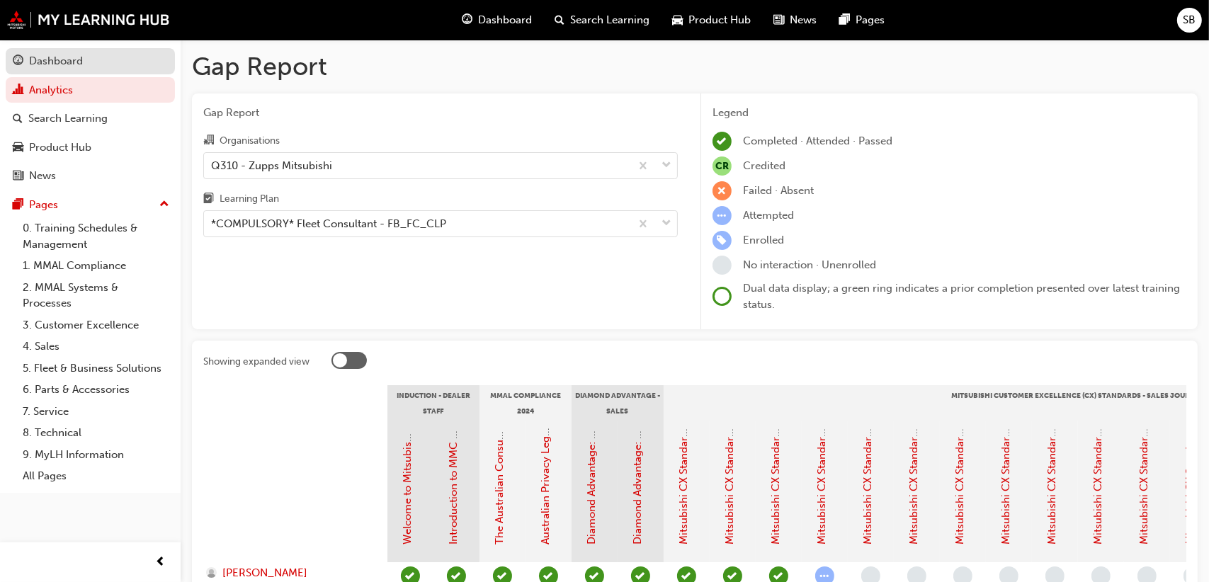
click at [67, 60] on div "Dashboard" at bounding box center [56, 61] width 54 height 16
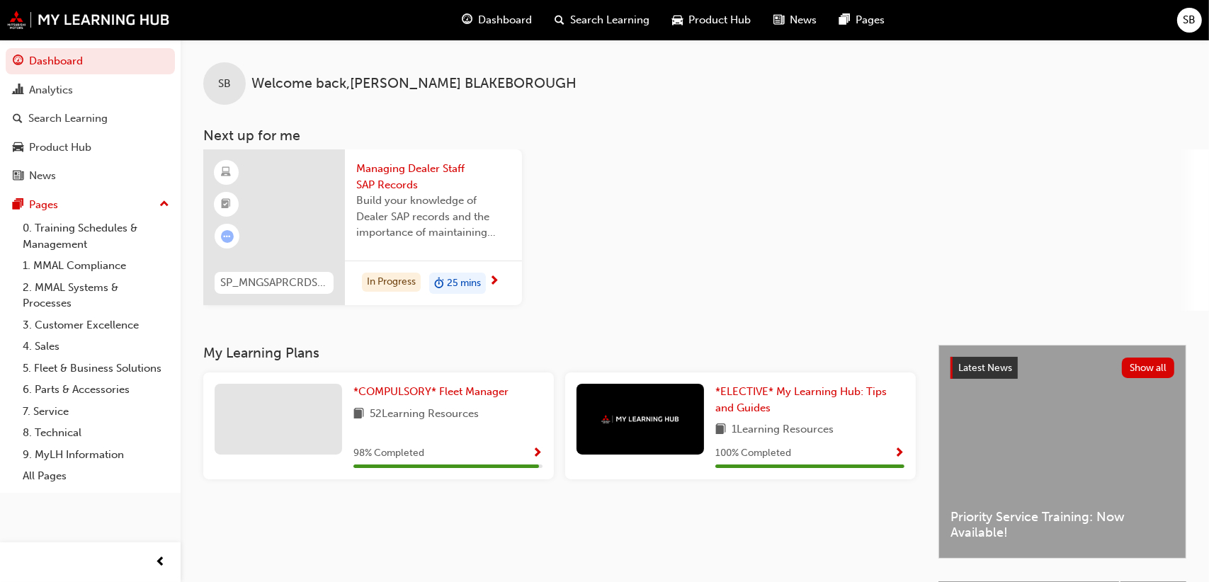
click at [536, 449] on span "Show Progress" at bounding box center [537, 454] width 11 height 13
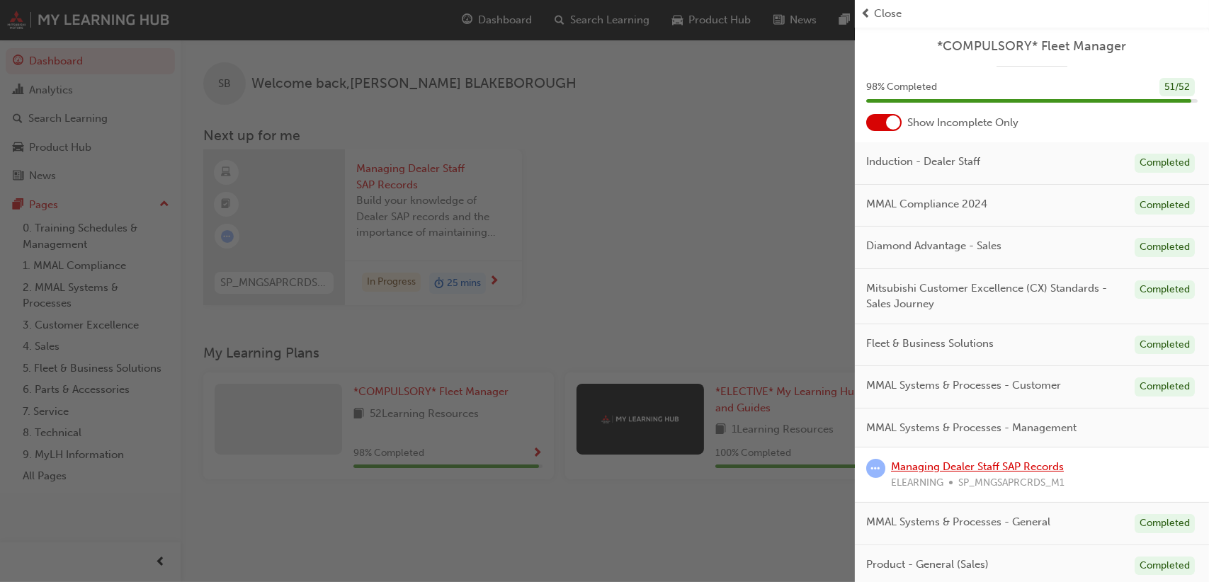
click at [970, 460] on link "Managing Dealer Staff SAP Records" at bounding box center [977, 466] width 173 height 13
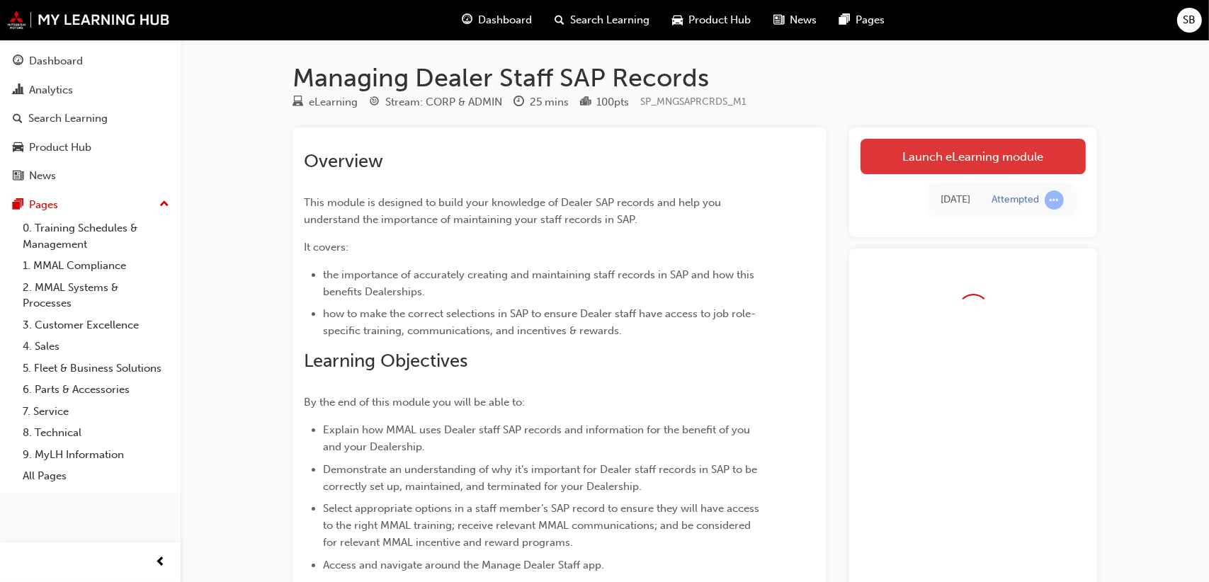
click at [952, 151] on link "Launch eLearning module" at bounding box center [973, 156] width 225 height 35
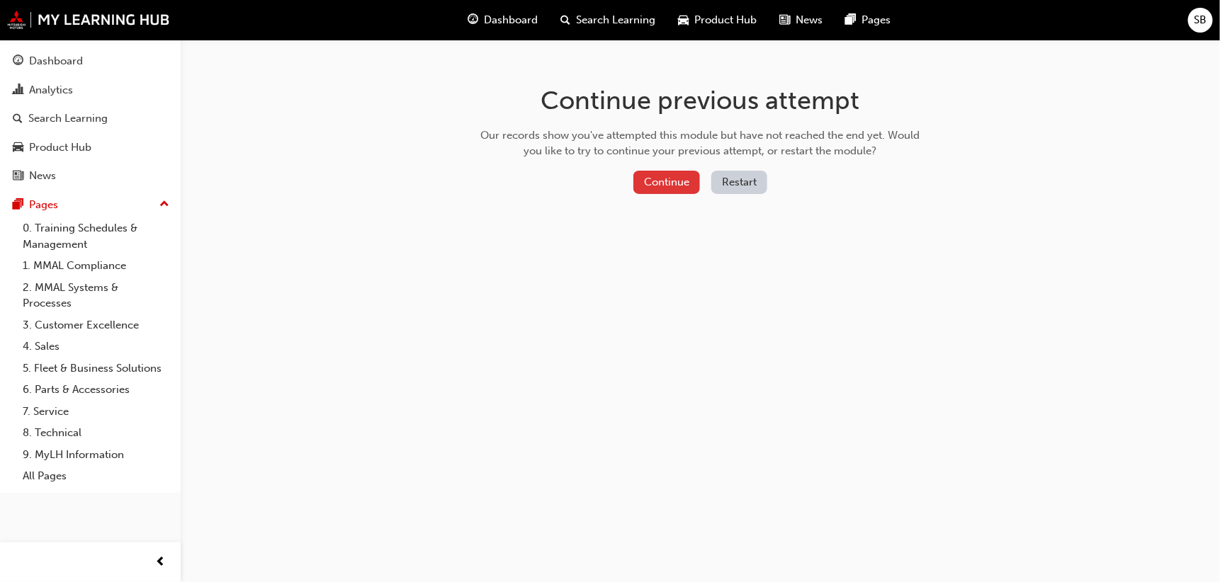
click at [686, 184] on button "Continue" at bounding box center [666, 182] width 67 height 23
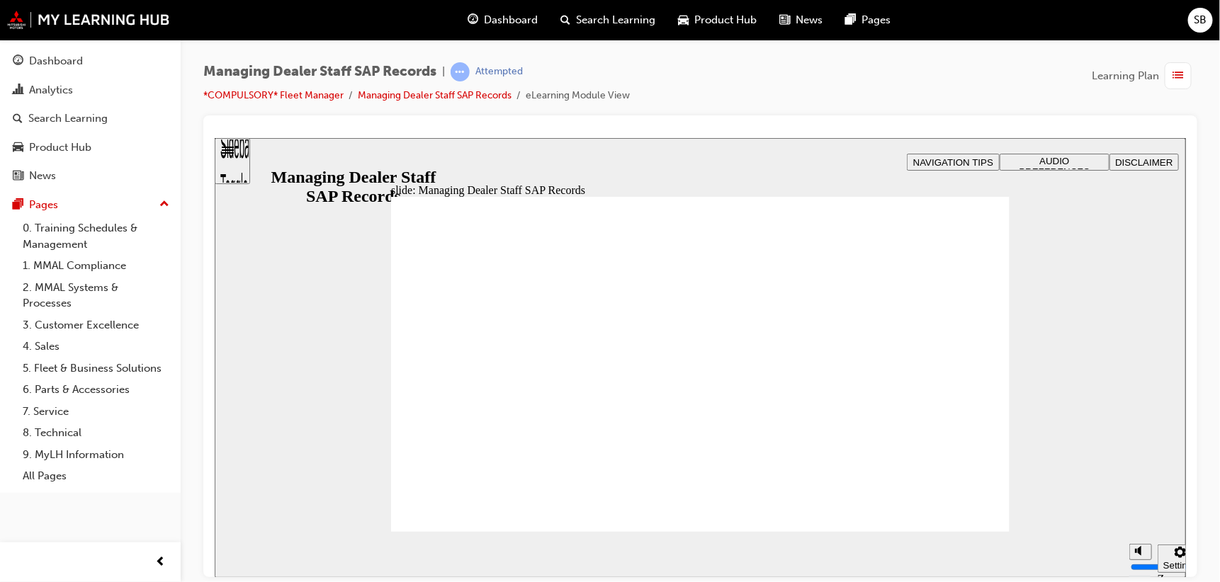
click at [61, 233] on link "0. Training Schedules & Management" at bounding box center [96, 236] width 158 height 38
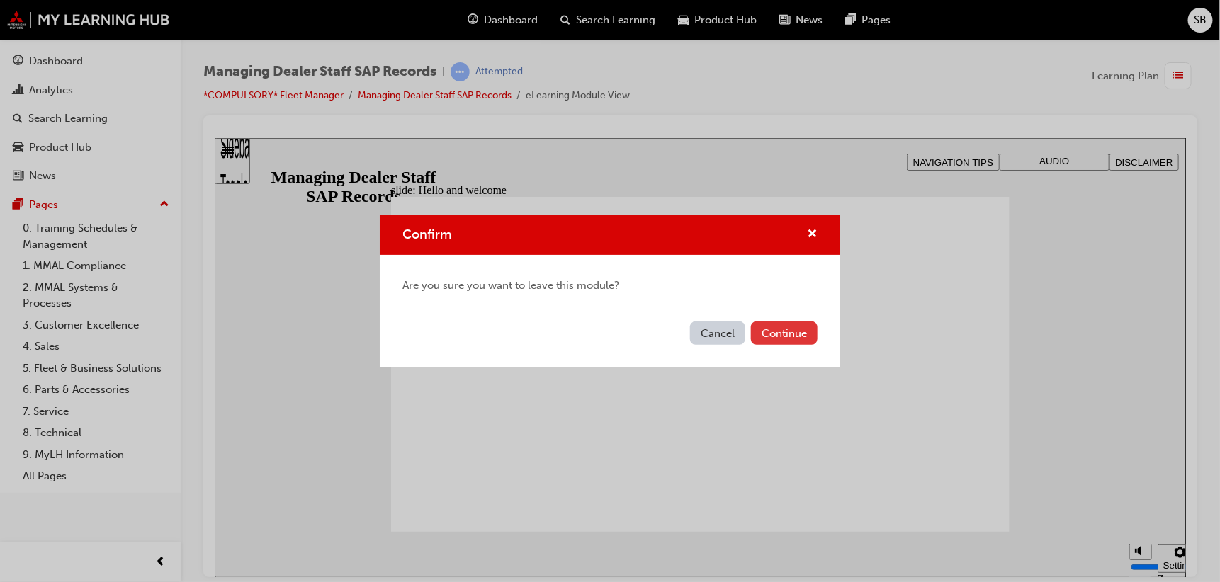
click at [795, 332] on button "Continue" at bounding box center [784, 333] width 67 height 23
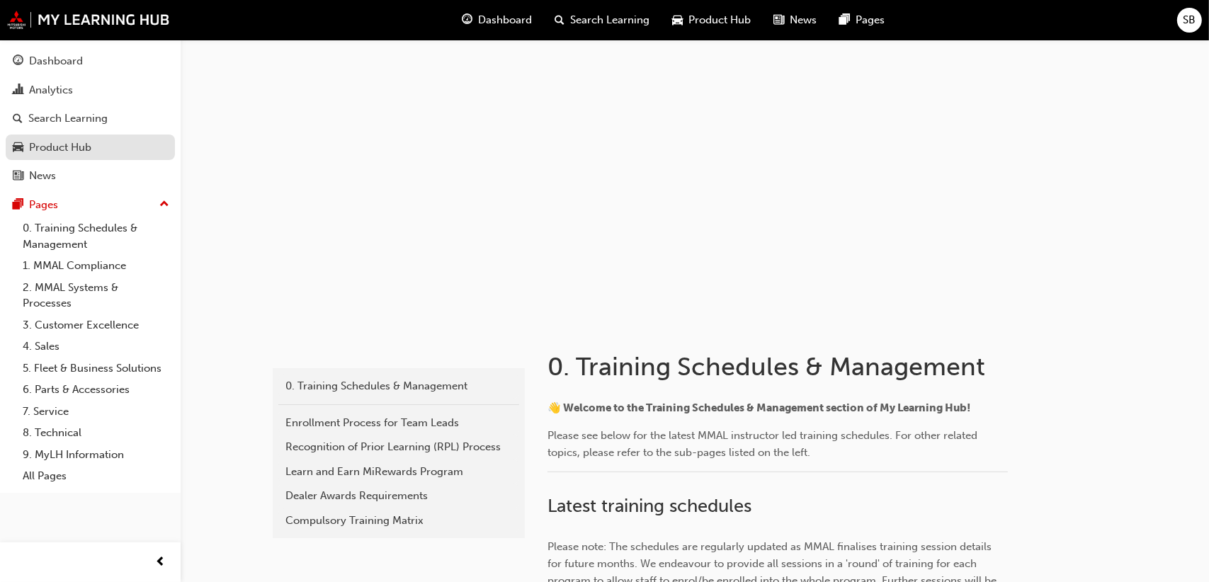
click at [48, 143] on div "Product Hub" at bounding box center [60, 148] width 62 height 16
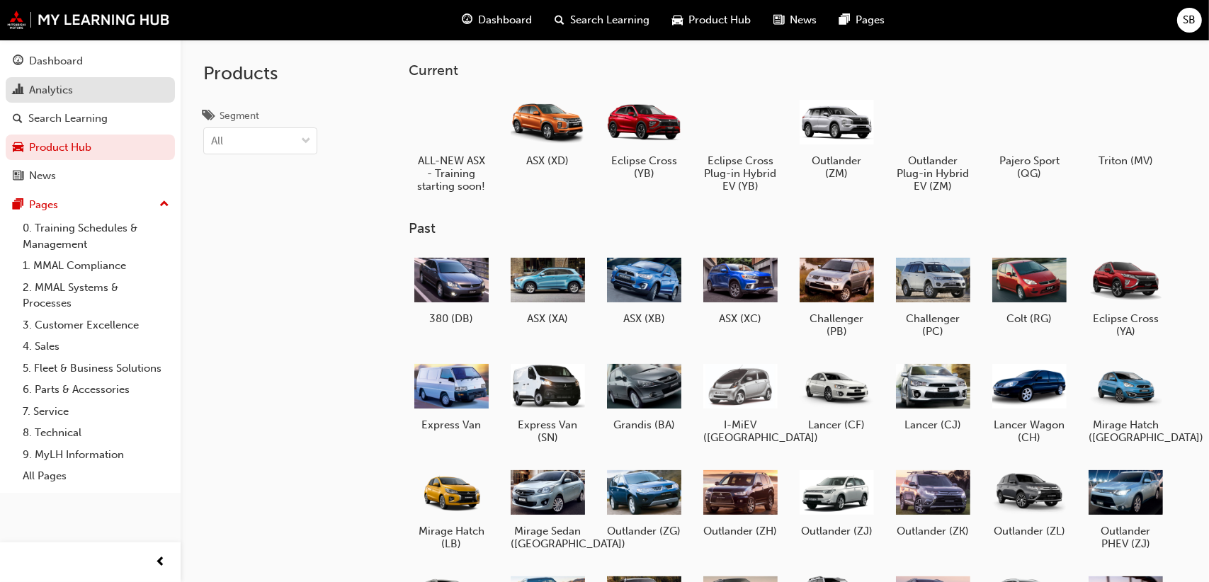
click at [48, 87] on div "Analytics" at bounding box center [51, 90] width 44 height 16
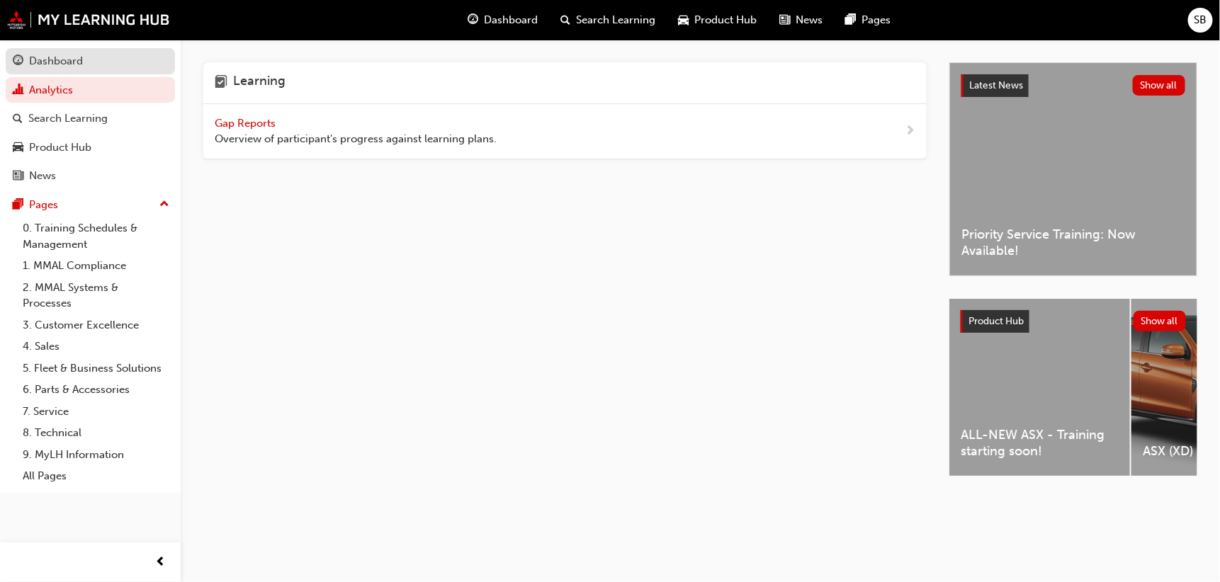
click at [106, 60] on div "Dashboard" at bounding box center [90, 61] width 155 height 18
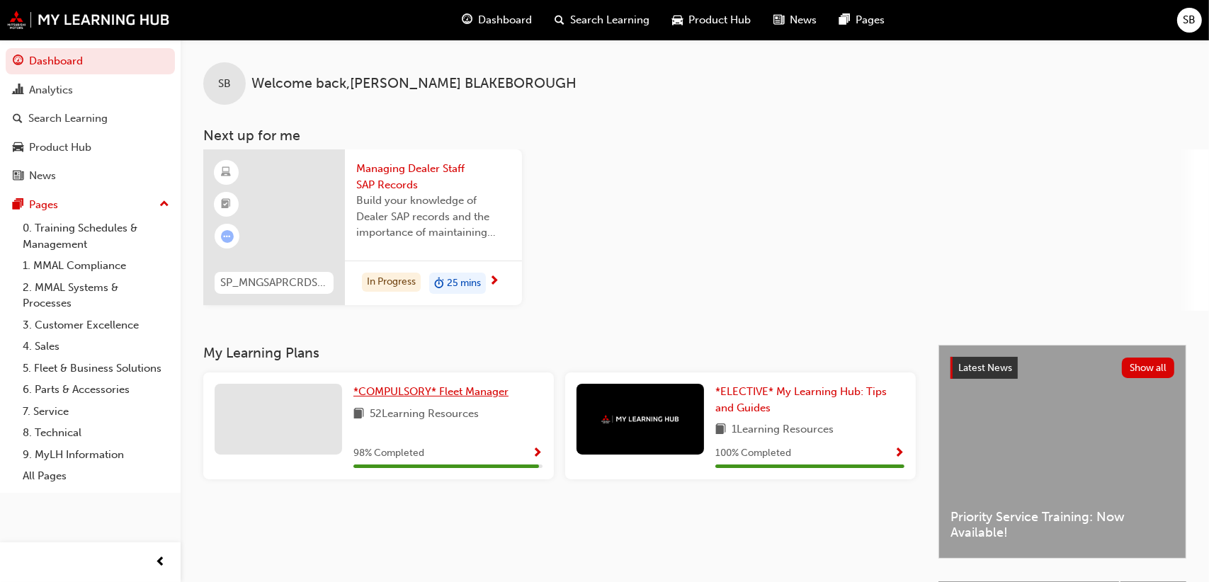
click at [401, 387] on span "*COMPULSORY* Fleet Manager" at bounding box center [430, 391] width 155 height 13
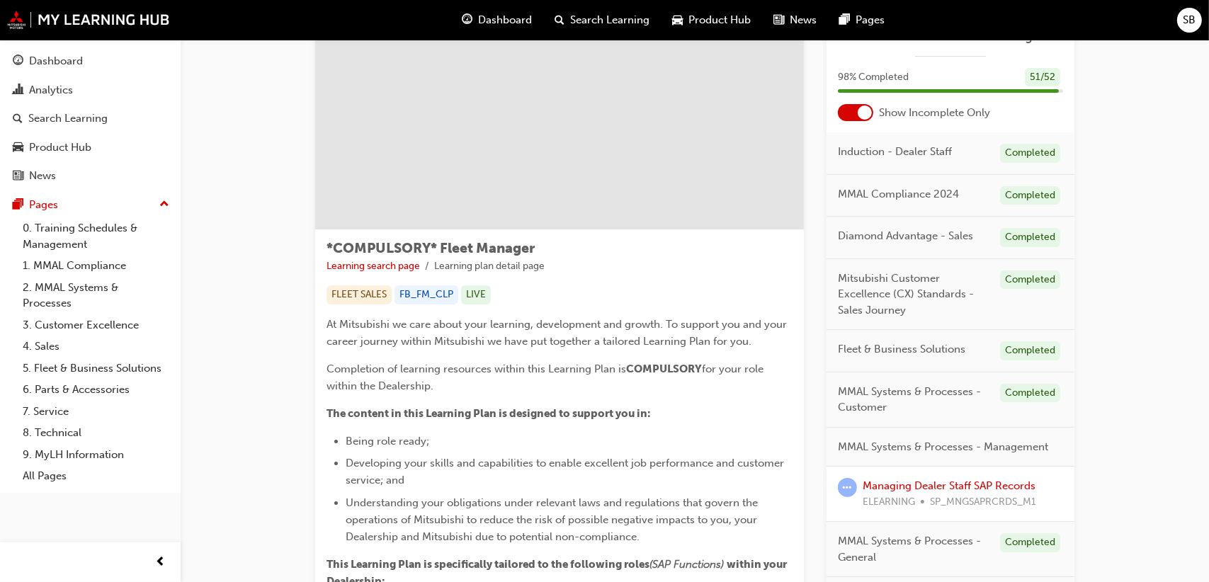
scroll to position [354, 0]
